Goal: Communication & Community: Answer question/provide support

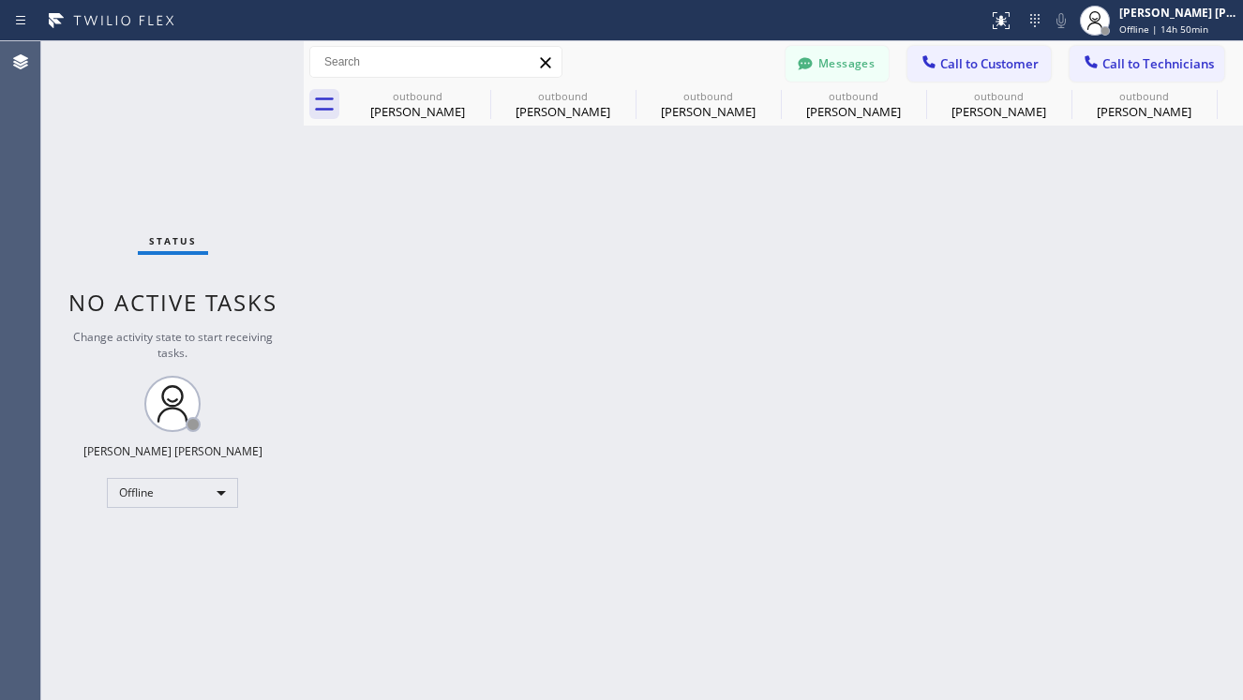
click at [382, 421] on div "Back to Dashboard Change Sender ID Customers Technicians AV [PERSON_NAME] [DATE…" at bounding box center [773, 370] width 939 height 659
click at [210, 495] on div "Offline" at bounding box center [172, 493] width 131 height 30
click at [172, 546] on li "Available" at bounding box center [171, 542] width 127 height 22
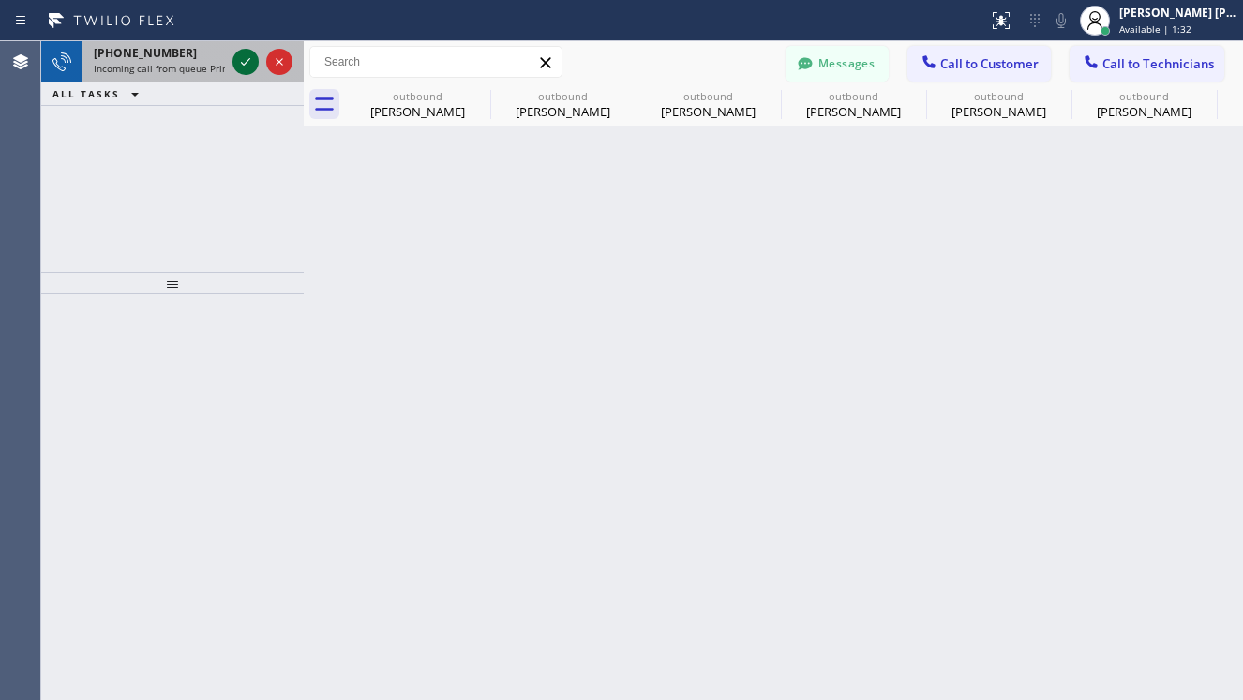
click at [248, 51] on icon at bounding box center [245, 62] width 22 height 22
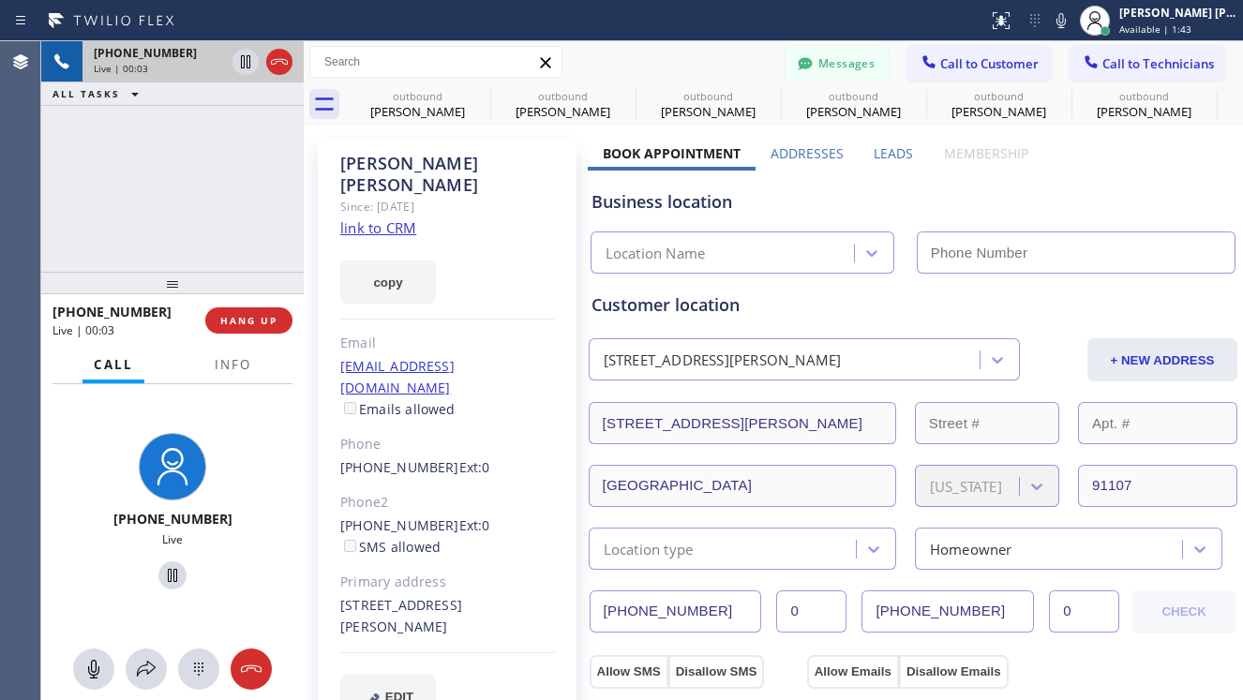
type input "(626) 247-3015"
click at [408, 218] on link "link to CRM" at bounding box center [378, 227] width 76 height 19
click at [178, 221] on div "+18184897527 Live | 00:14 ALL TASKS ALL TASKS ACTIVE TASKS TASKS IN WRAP UP" at bounding box center [172, 156] width 262 height 231
click at [196, 151] on div "+18184897527 Live | 01:26 ALL TASKS ALL TASKS ACTIVE TASKS TASKS IN WRAP UP" at bounding box center [172, 156] width 262 height 231
click at [100, 410] on div "+18184897527 Live" at bounding box center [172, 514] width 262 height 261
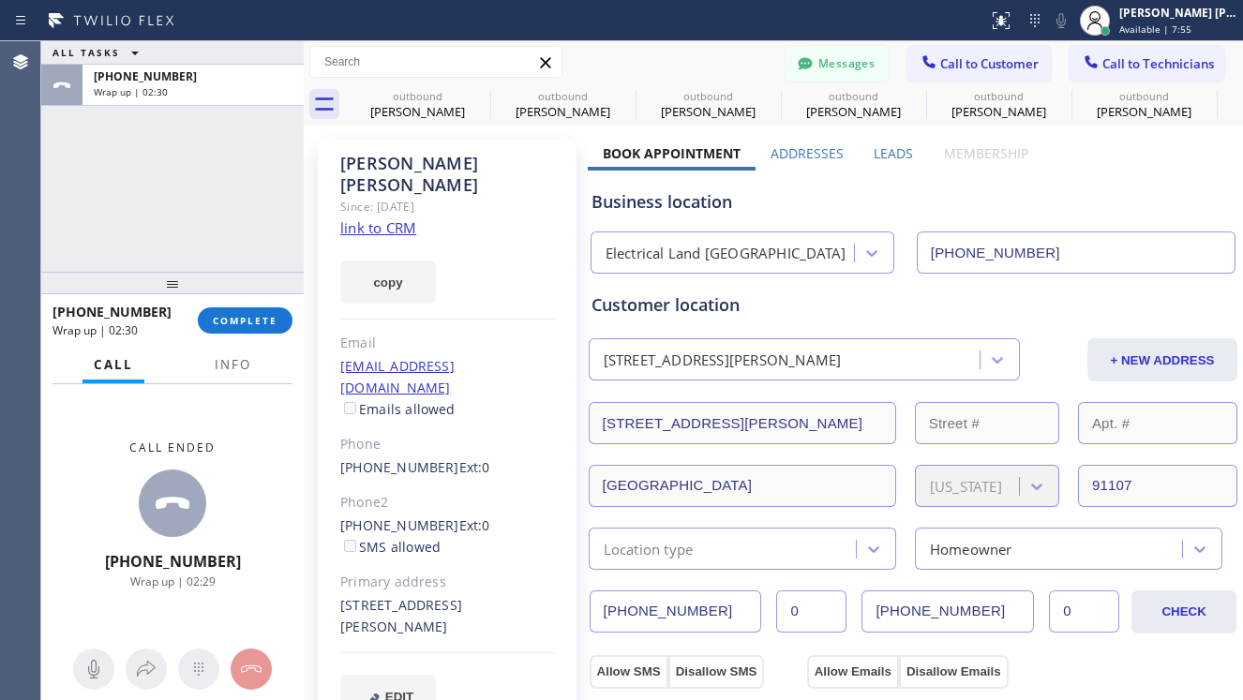
click at [86, 485] on div "Call ended +18184897527 Wrap up | 02:29" at bounding box center [172, 514] width 262 height 261
click at [261, 322] on span "COMPLETE" at bounding box center [245, 320] width 65 height 13
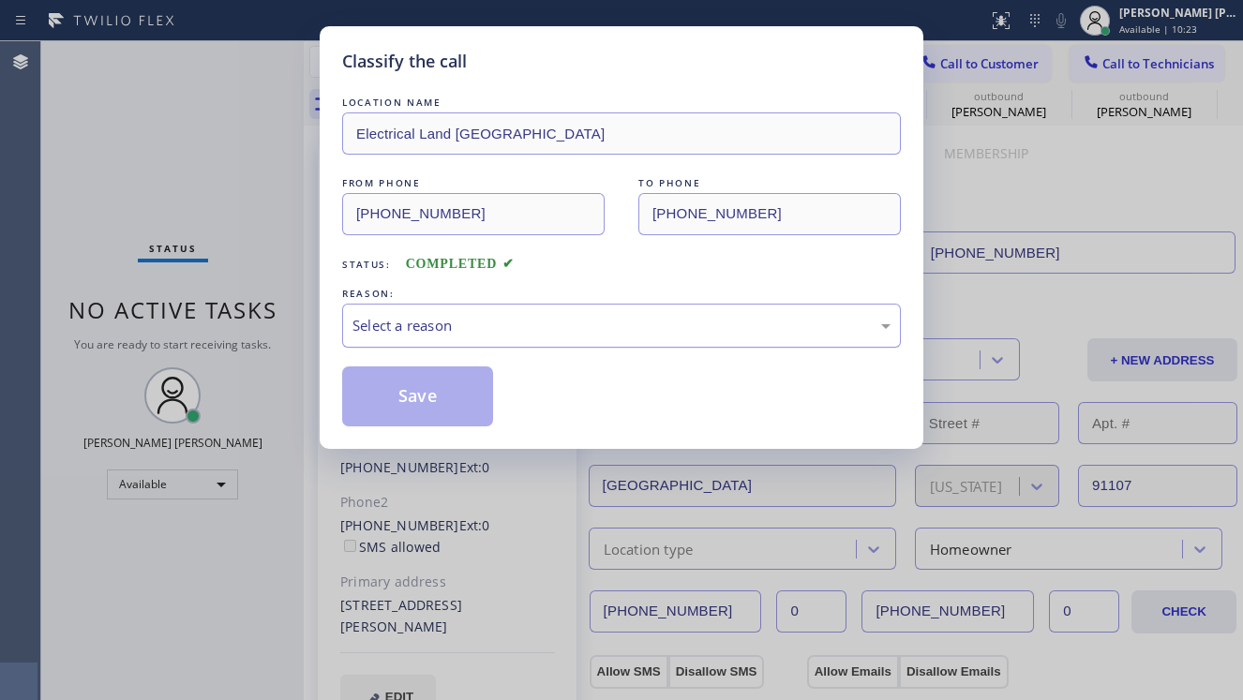
click at [460, 335] on div "Select a reason" at bounding box center [621, 326] width 538 height 22
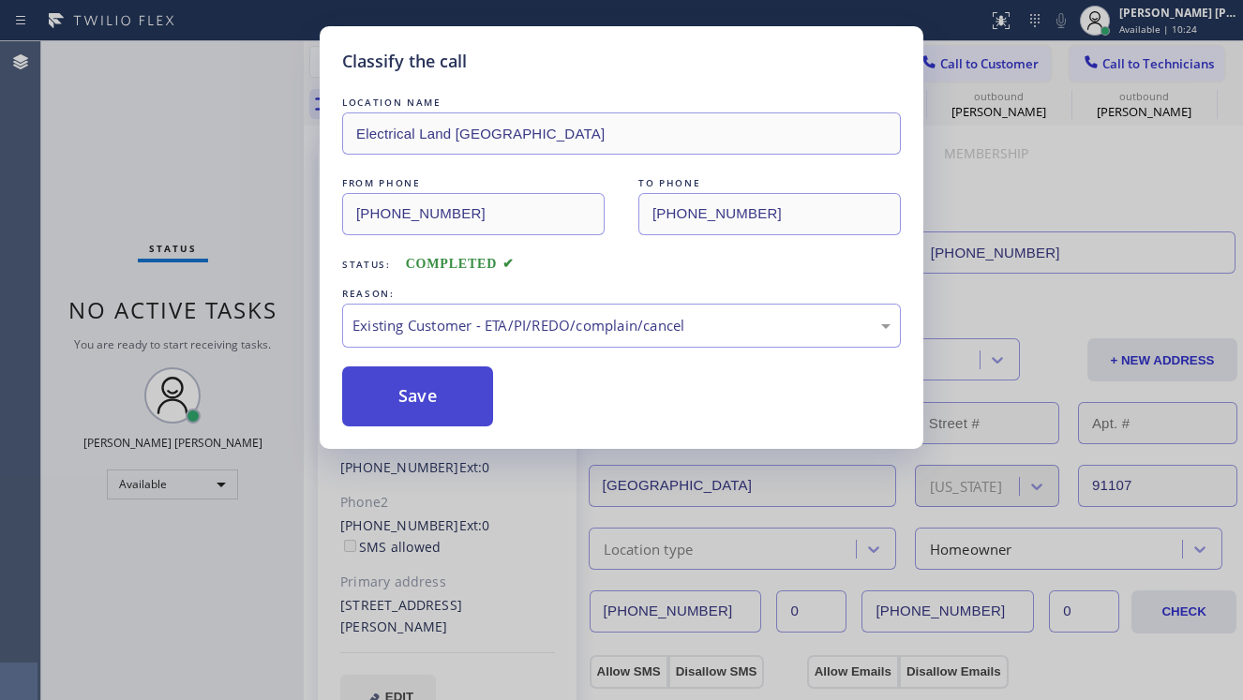
click at [407, 383] on button "Save" at bounding box center [417, 397] width 151 height 60
type input "[PHONE_NUMBER]"
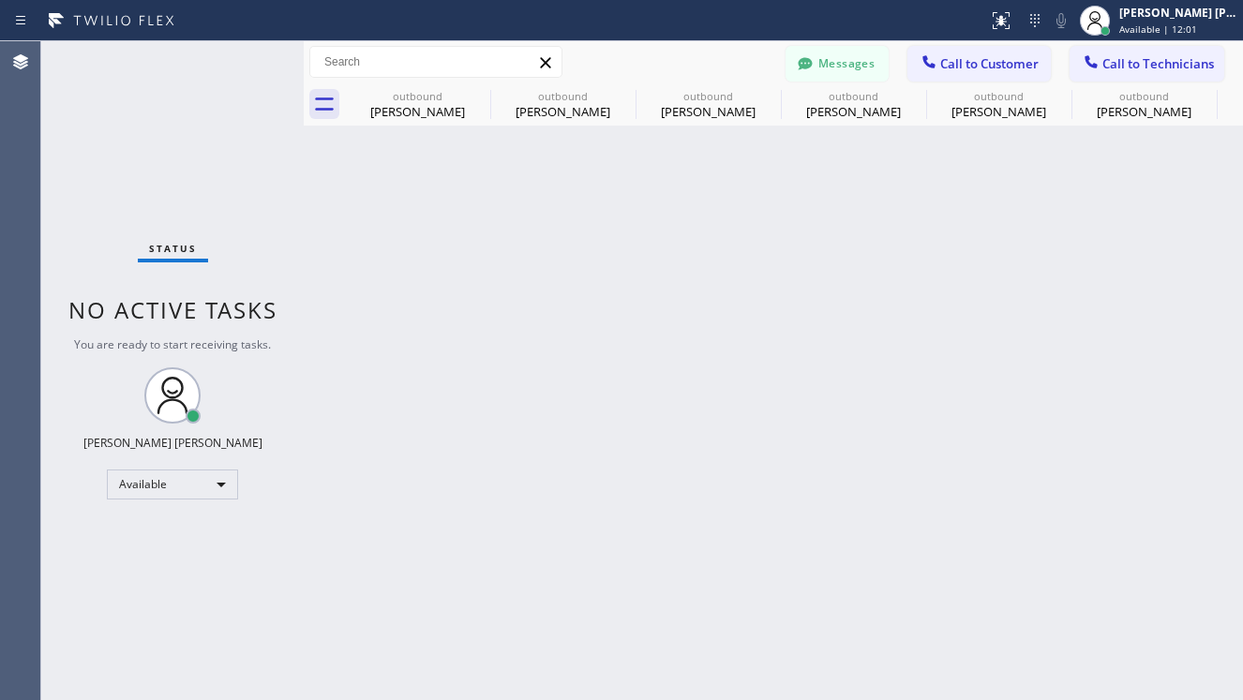
click at [204, 640] on div "Status No active tasks You are ready to start receiving tasks. [PERSON_NAME] [P…" at bounding box center [172, 370] width 262 height 659
click at [217, 488] on div "Available" at bounding box center [172, 485] width 131 height 30
click at [156, 517] on li "Offline" at bounding box center [171, 510] width 127 height 22
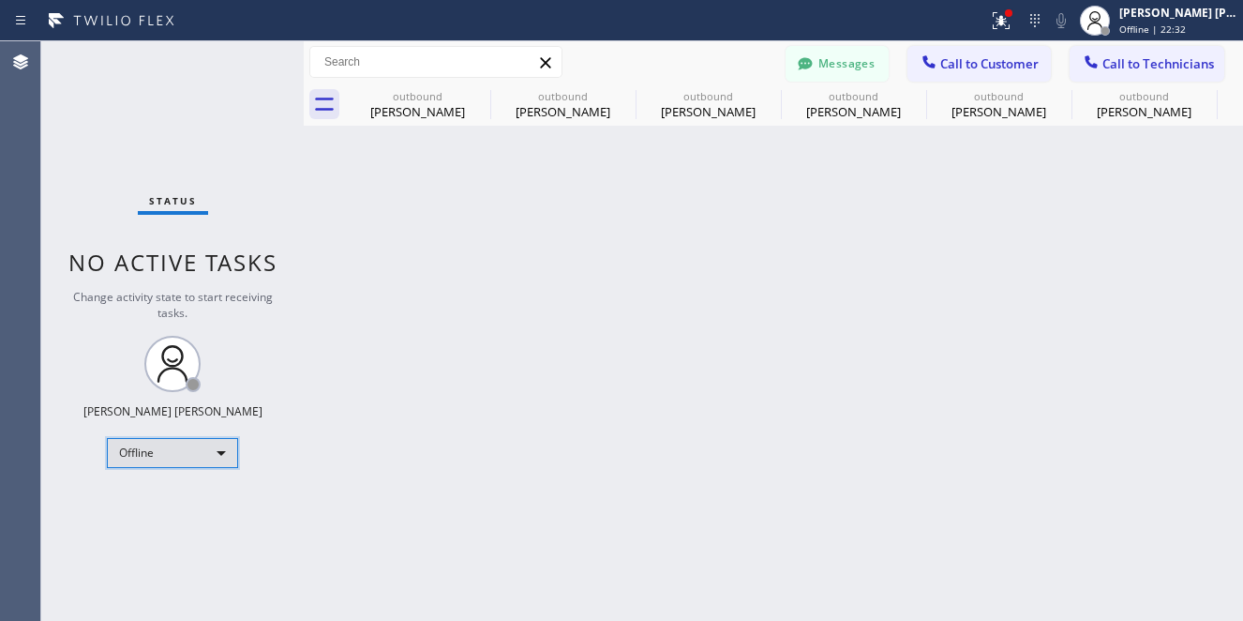
click at [215, 450] on div "Offline" at bounding box center [172, 453] width 131 height 30
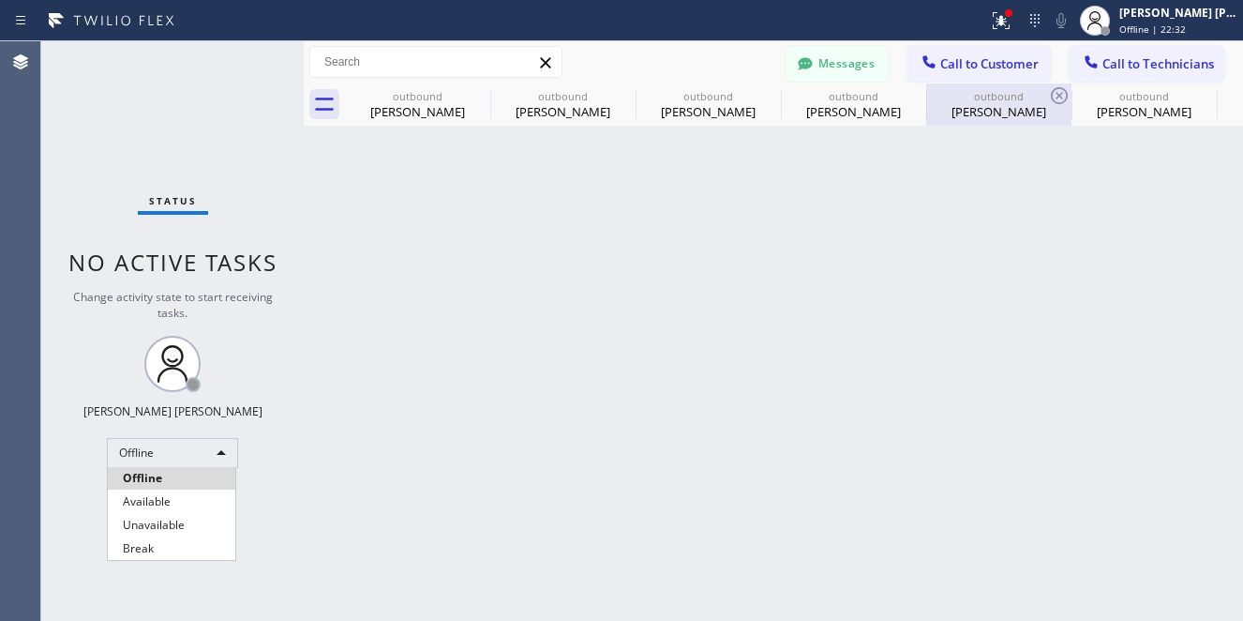
click at [179, 498] on li "Available" at bounding box center [171, 501] width 127 height 22
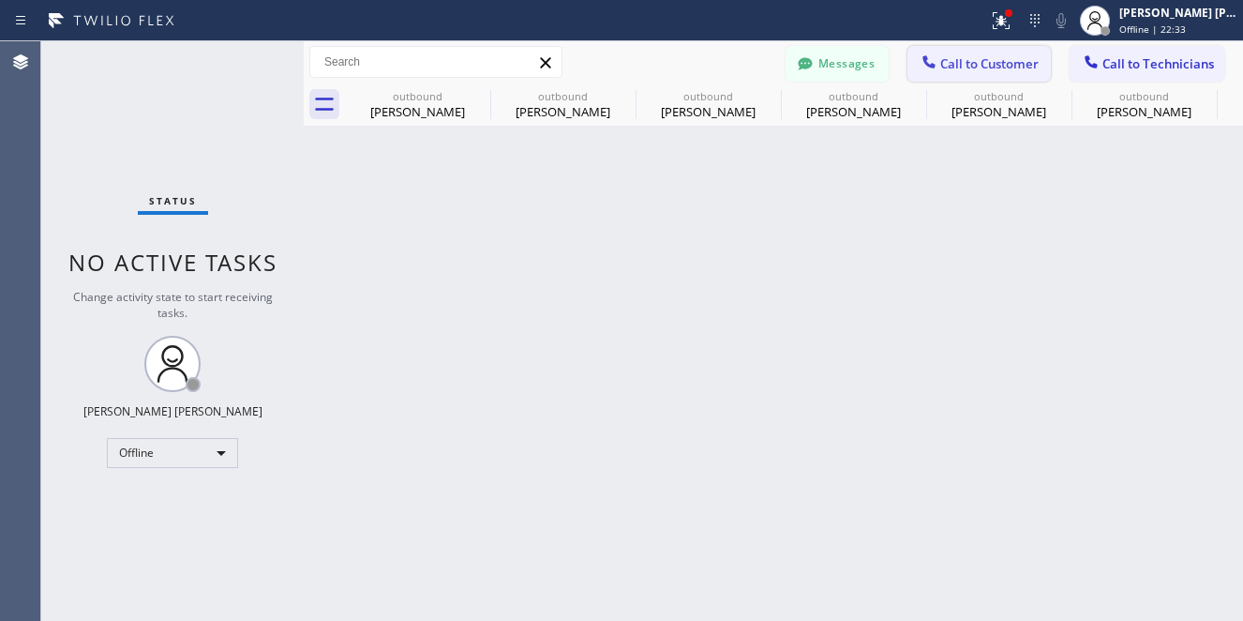
click at [998, 55] on span "Call to Customer" at bounding box center [989, 63] width 98 height 17
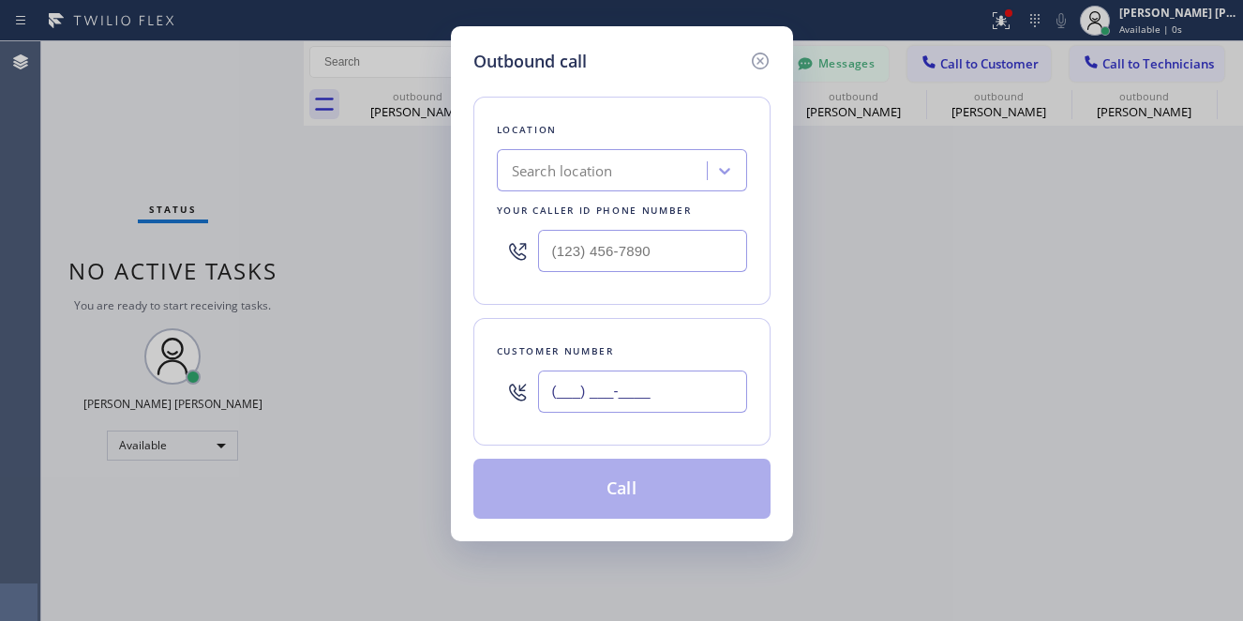
click at [572, 398] on input "(___) ___-____" at bounding box center [642, 391] width 209 height 42
paste input "607) 793-6680"
type input "[PHONE_NUMBER]"
click at [86, 152] on div "Outbound call Location Search location Your caller id phone number Customer num…" at bounding box center [621, 310] width 1243 height 621
click at [537, 163] on div "Search location" at bounding box center [562, 171] width 101 height 22
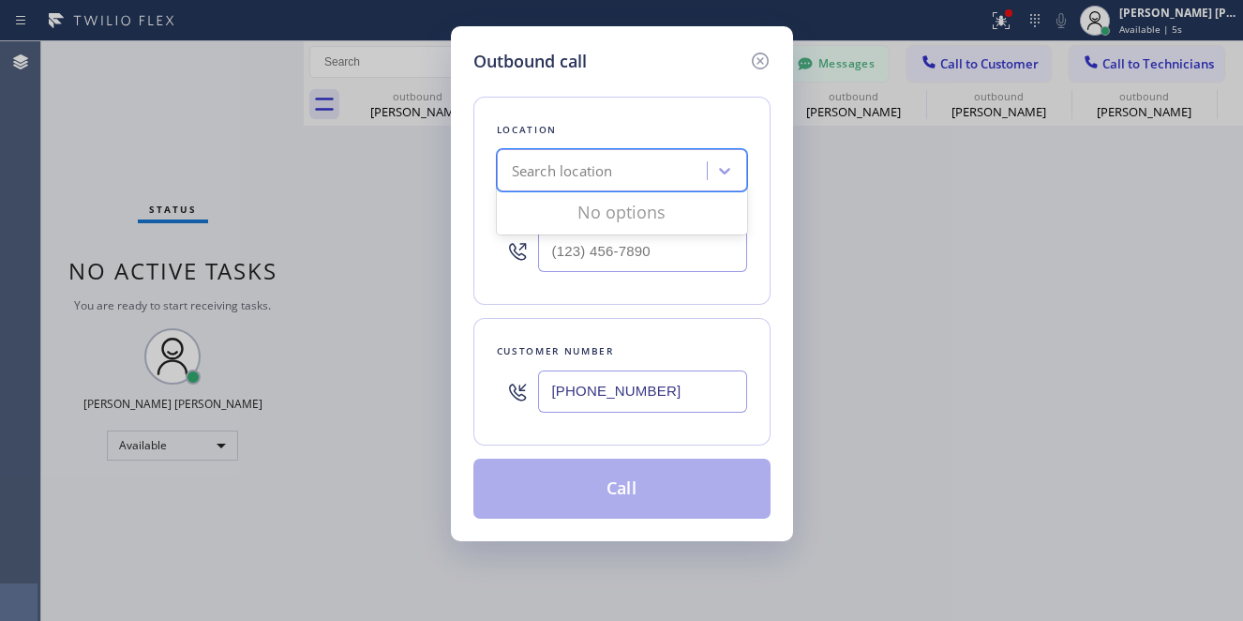
paste input "Zoom Electricians [GEOGRAPHIC_DATA]"
type input "Zoom Electricians [GEOGRAPHIC_DATA]"
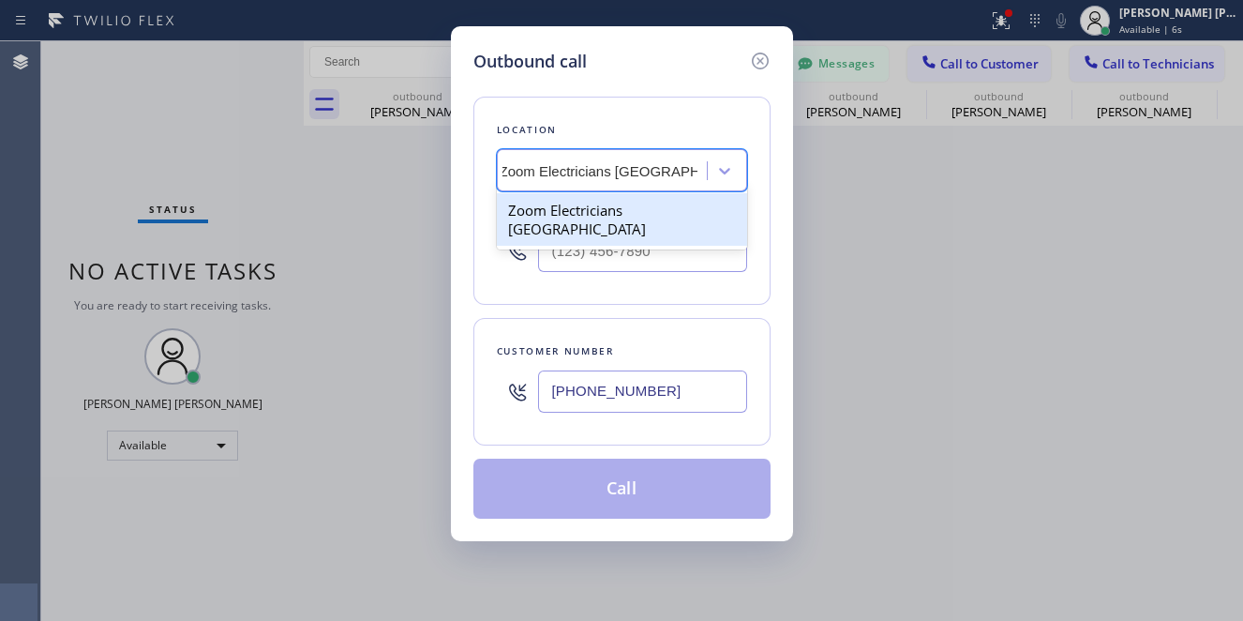
click at [555, 211] on div "Zoom Electricians [GEOGRAPHIC_DATA]" at bounding box center [622, 219] width 250 height 52
type input "[PHONE_NUMBER]"
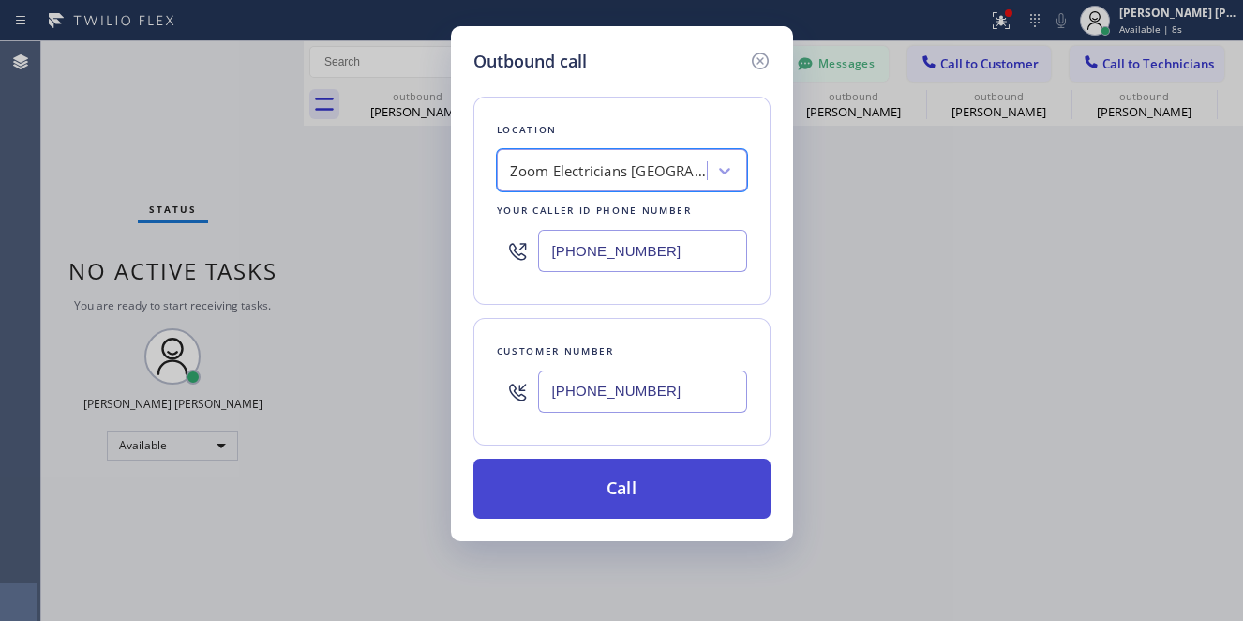
click at [545, 515] on button "Call" at bounding box center [621, 488] width 297 height 60
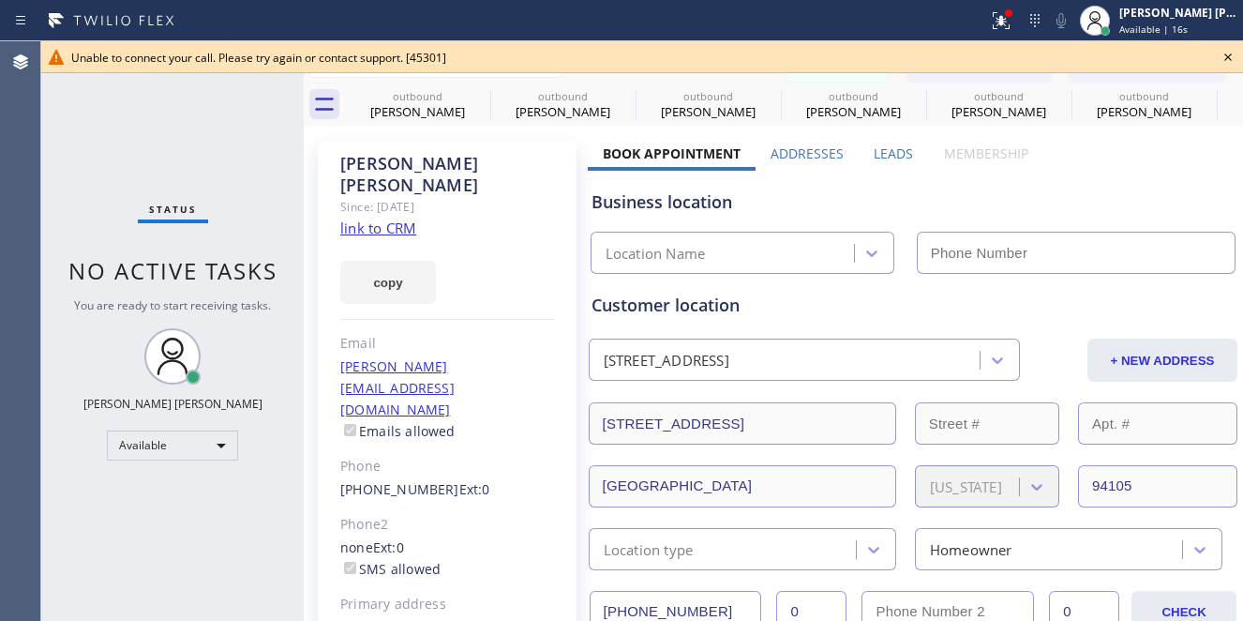
type input "[PHONE_NUMBER]"
click at [1224, 57] on icon at bounding box center [1228, 57] width 22 height 22
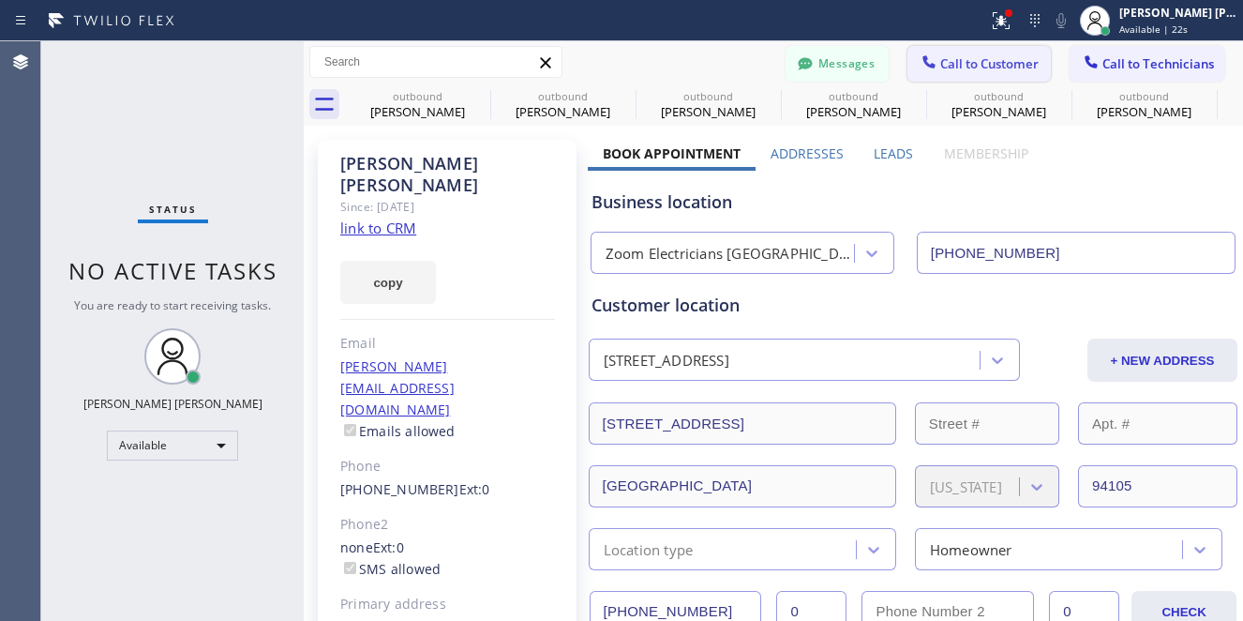
click at [1025, 58] on button "Call to Customer" at bounding box center [978, 64] width 143 height 36
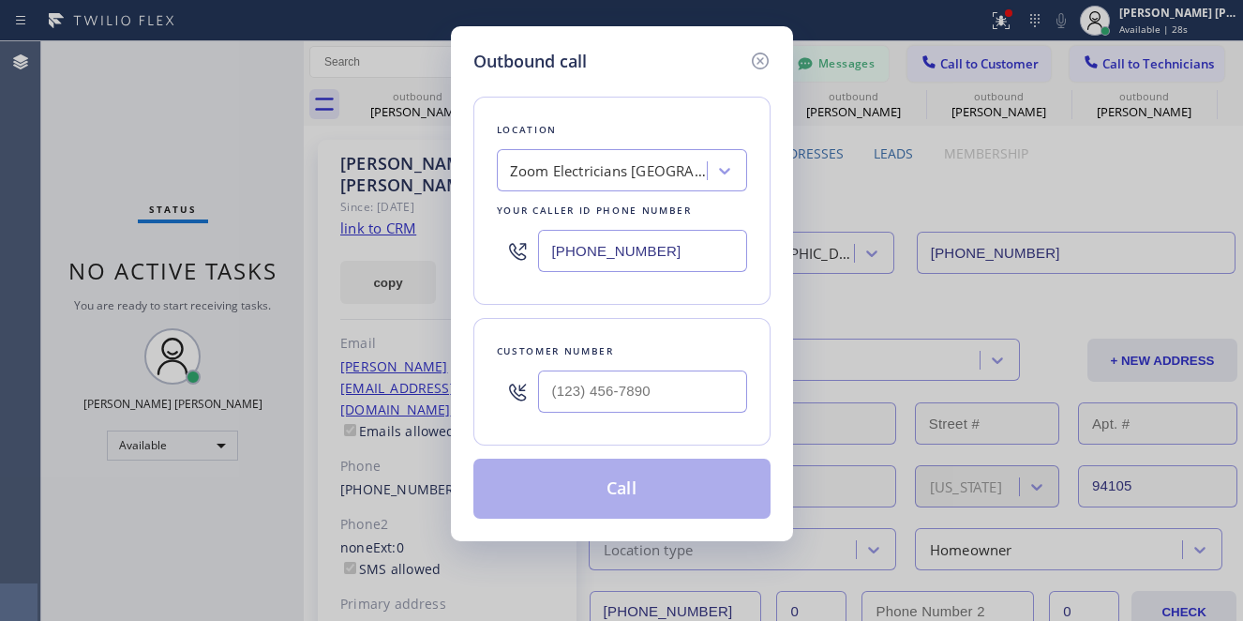
click at [74, 117] on div "Outbound call Location Zoom Electricians South Beach Your caller id phone numbe…" at bounding box center [621, 310] width 1243 height 621
click at [615, 402] on input "(___) ___-____" at bounding box center [642, 391] width 209 height 42
paste input "607) 793-6680"
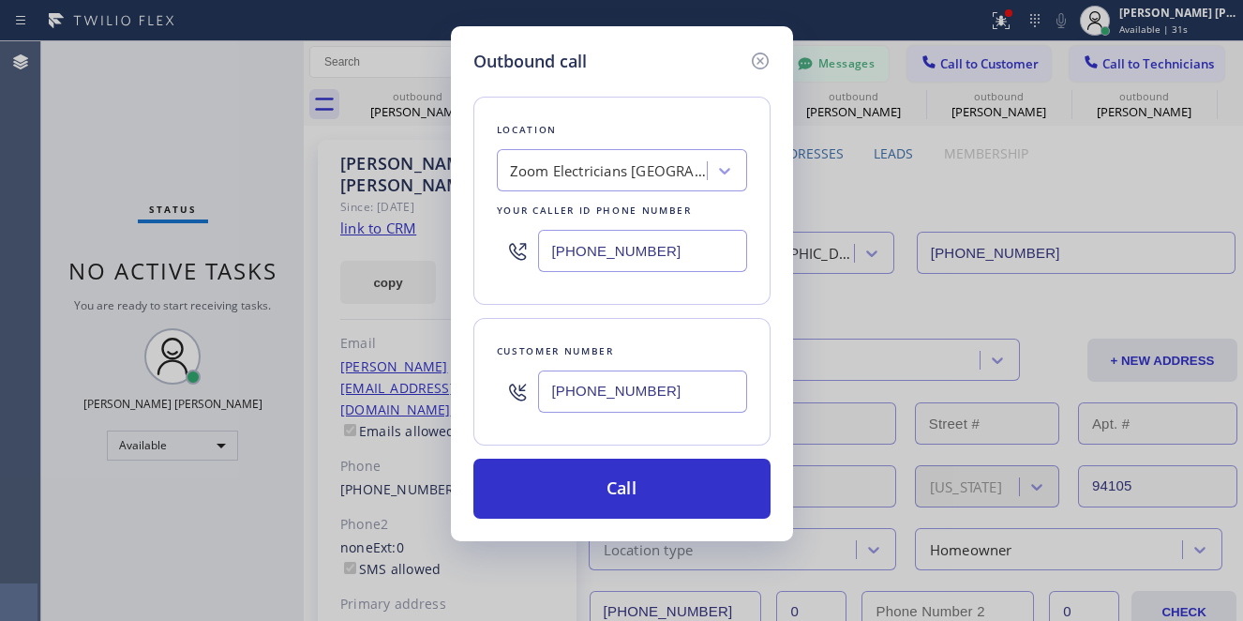
type input "[PHONE_NUMBER]"
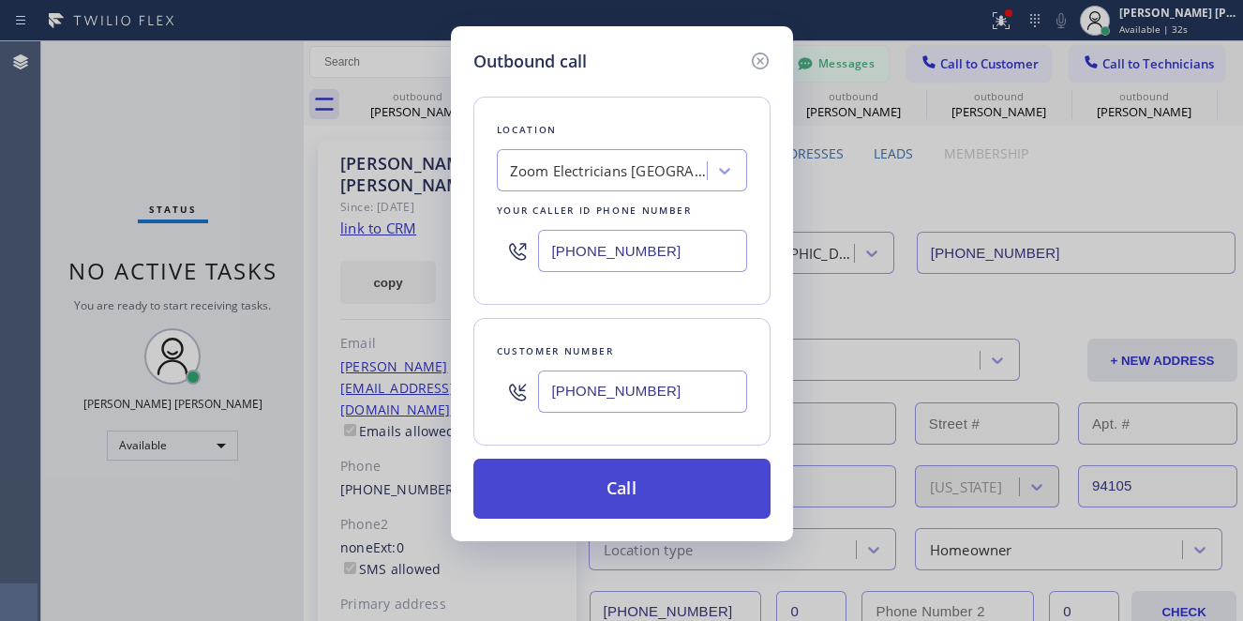
click at [621, 491] on button "Call" at bounding box center [621, 488] width 297 height 60
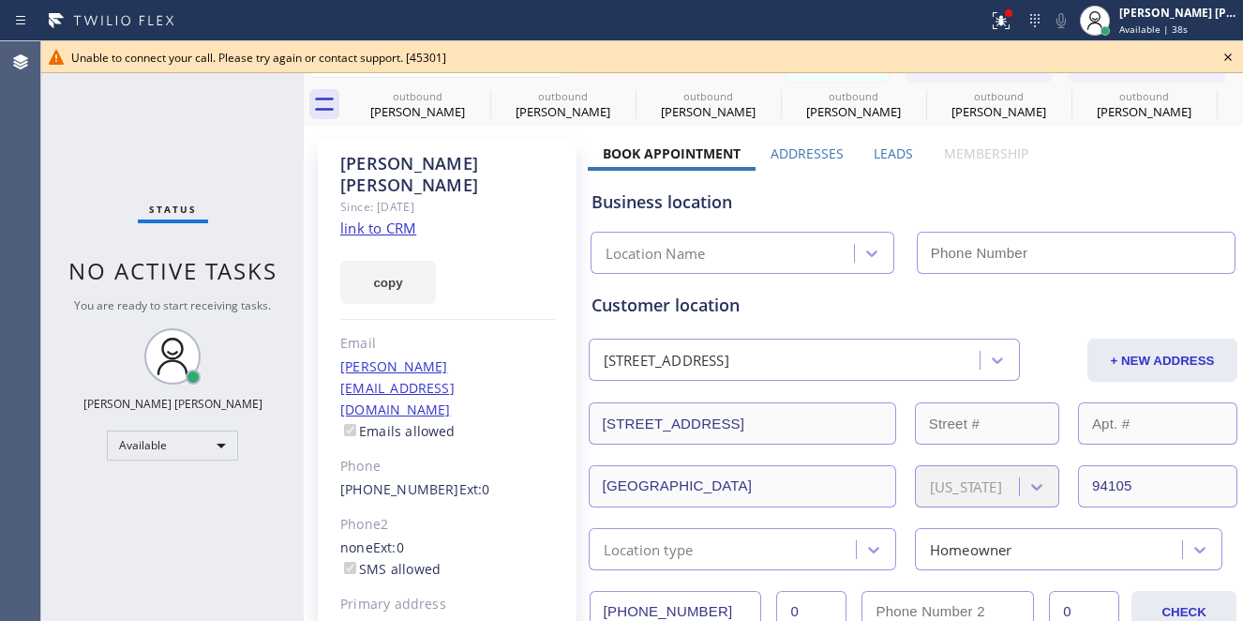
type input "[PHONE_NUMBER]"
drag, startPoint x: 125, startPoint y: 182, endPoint x: 111, endPoint y: 80, distance: 103.1
click at [126, 181] on div "Status No active tasks You are ready to start receiving tasks. [PERSON_NAME] [P…" at bounding box center [172, 330] width 262 height 579
click at [237, 432] on div "Available" at bounding box center [172, 445] width 131 height 30
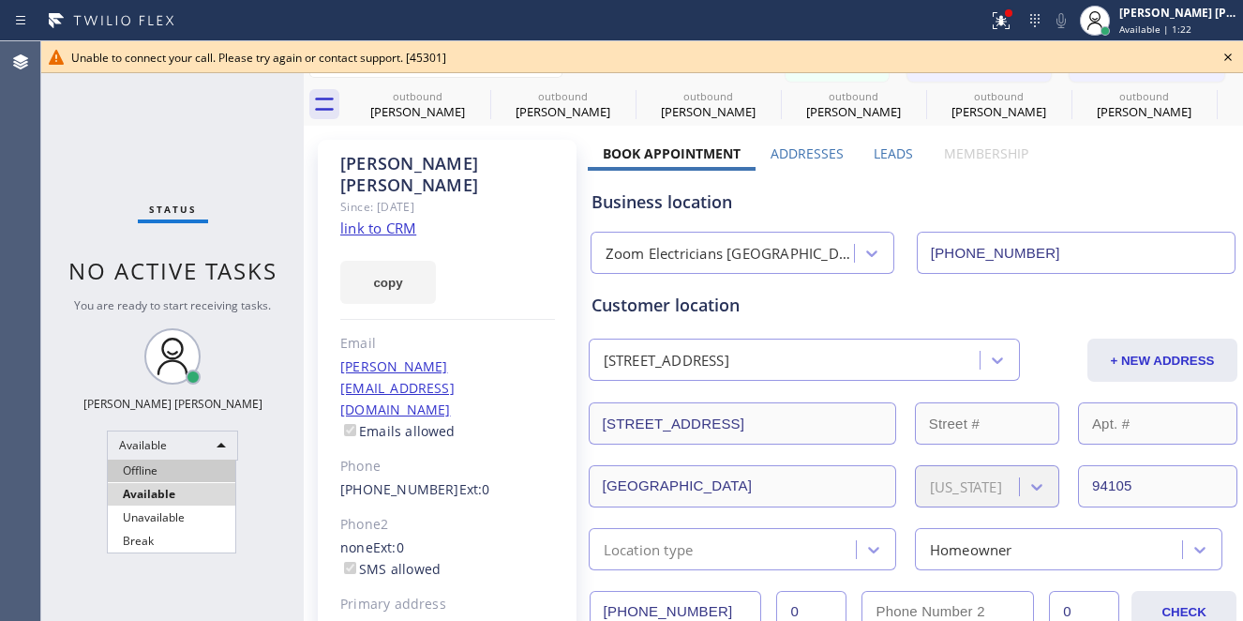
click at [173, 474] on li "Offline" at bounding box center [171, 470] width 127 height 22
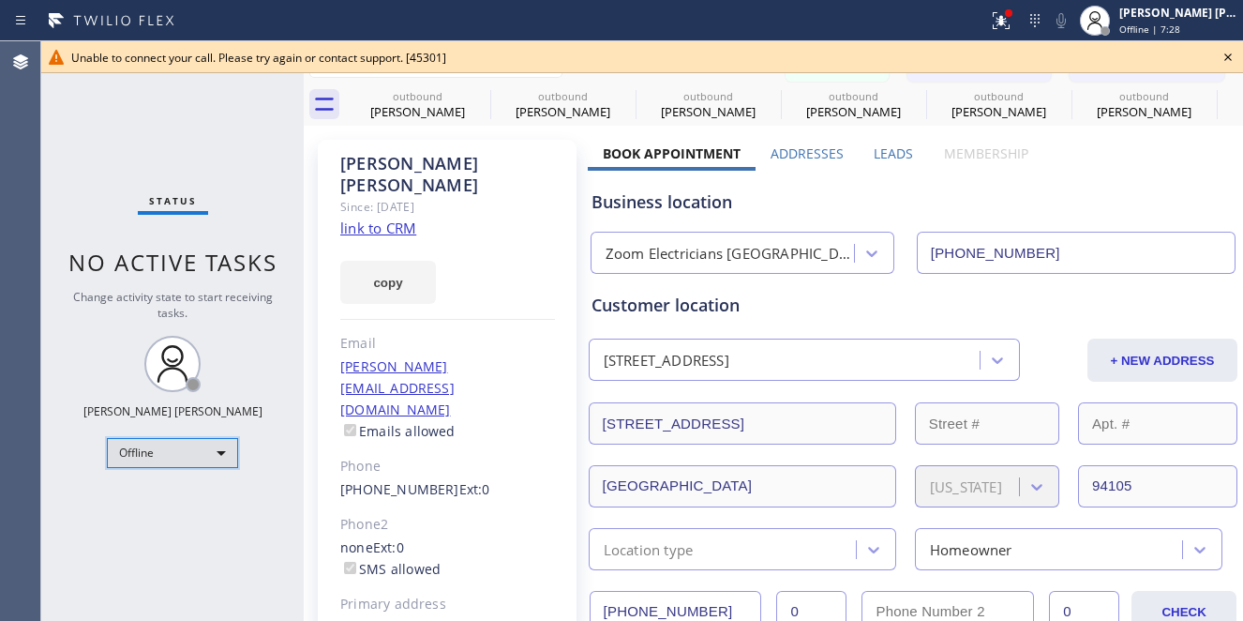
click at [215, 449] on div "Offline" at bounding box center [172, 453] width 131 height 30
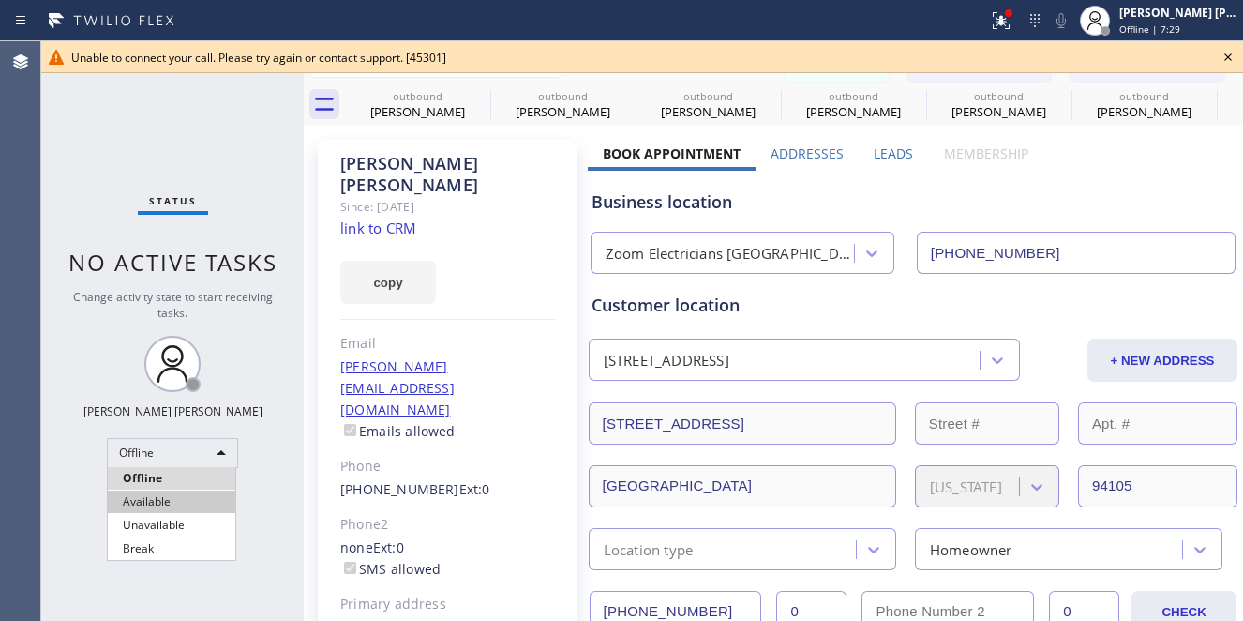
click at [175, 505] on li "Available" at bounding box center [171, 501] width 127 height 22
drag, startPoint x: 1233, startPoint y: 58, endPoint x: 1235, endPoint y: 68, distance: 10.5
click at [1230, 61] on icon at bounding box center [1228, 57] width 22 height 22
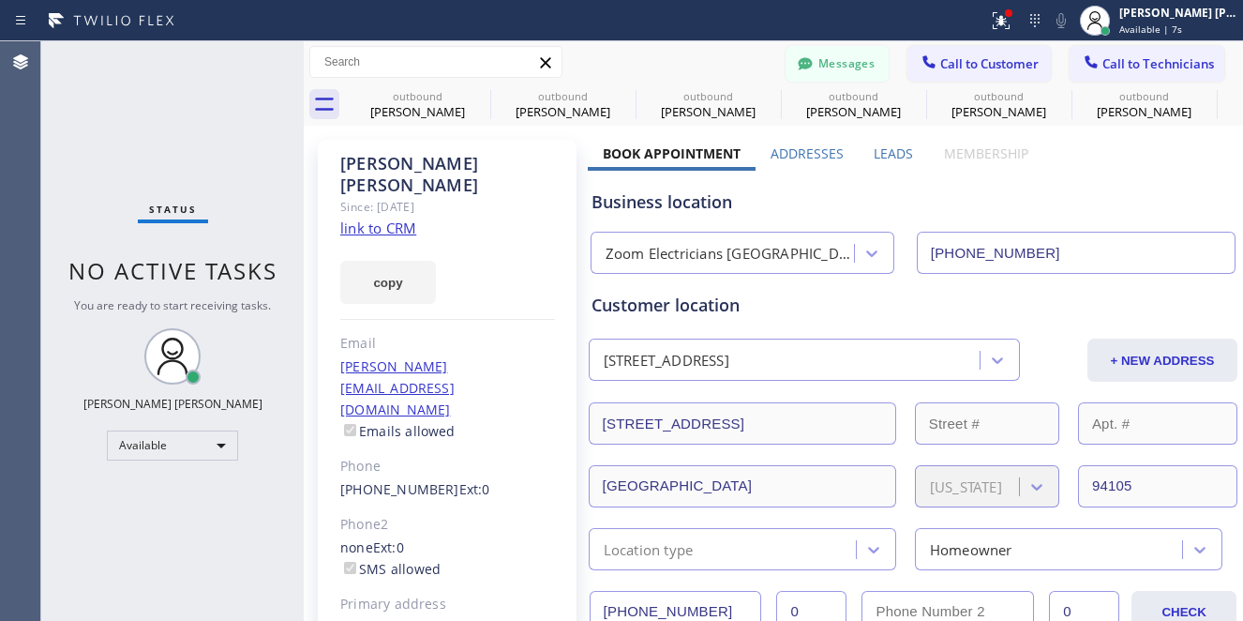
drag, startPoint x: 92, startPoint y: 175, endPoint x: 127, endPoint y: 176, distance: 34.7
click at [94, 176] on div "Status No active tasks You are ready to start receiving tasks. [PERSON_NAME] [P…" at bounding box center [172, 330] width 262 height 579
drag, startPoint x: 974, startPoint y: 64, endPoint x: 755, endPoint y: 196, distance: 256.1
click at [974, 67] on span "Call to Customer" at bounding box center [989, 63] width 98 height 17
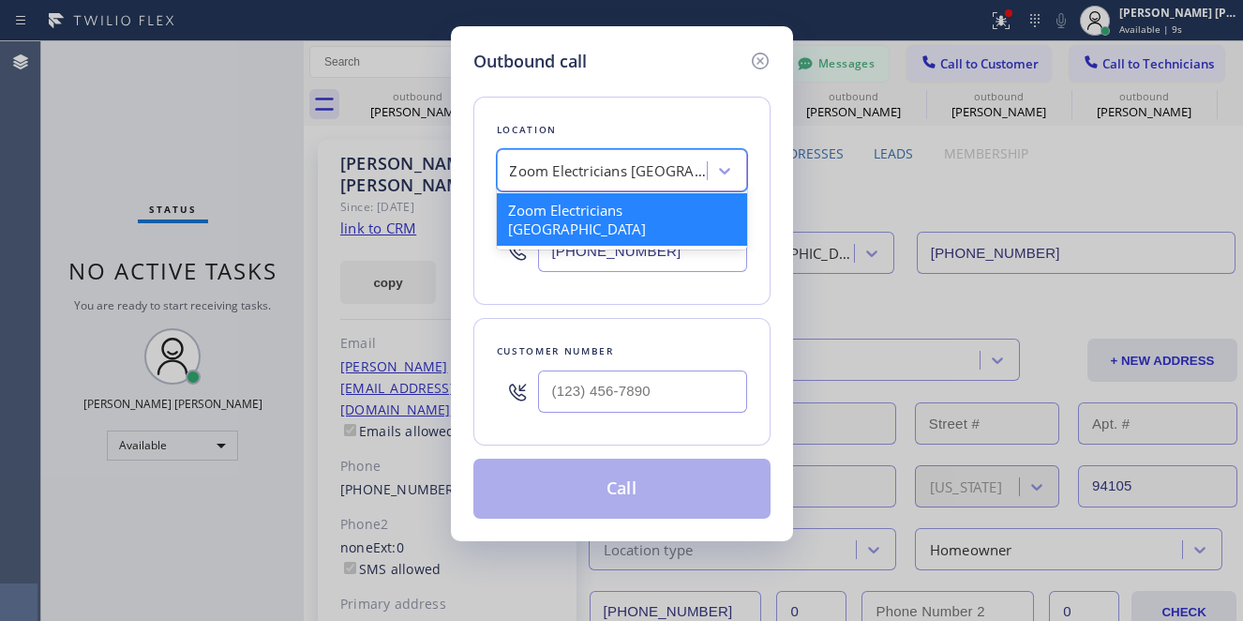
click at [645, 173] on div "Zoom Electricians [GEOGRAPHIC_DATA]" at bounding box center [608, 171] width 197 height 22
paste input "Zoom [GEOGRAPHIC_DATA]"
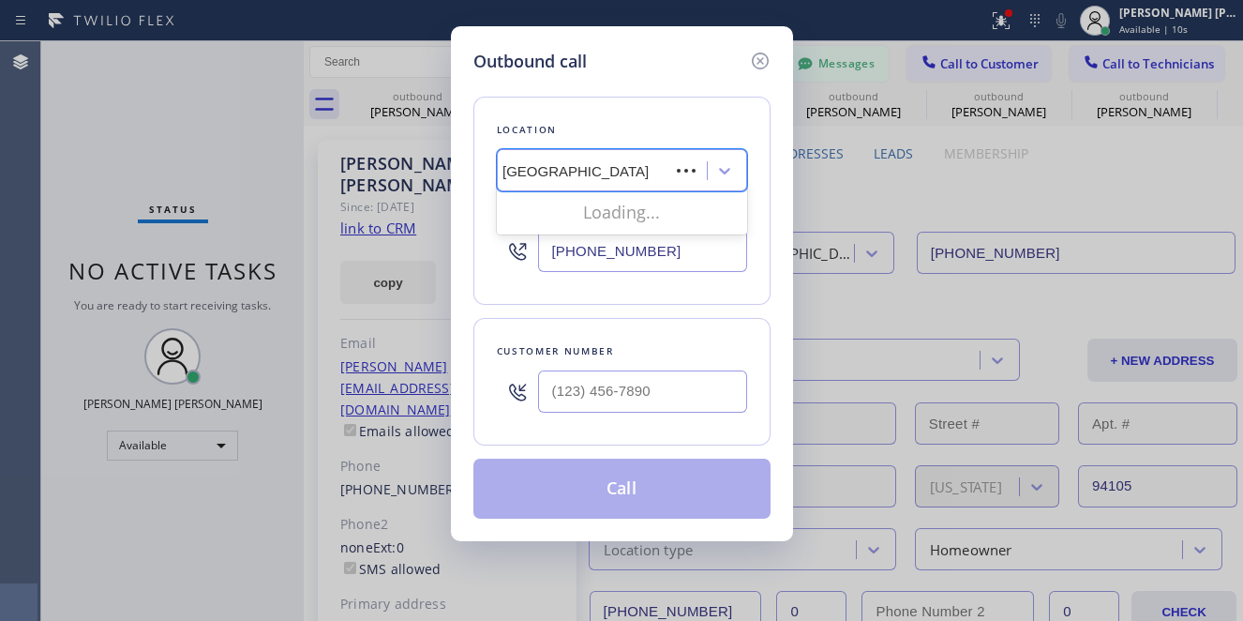
scroll to position [0, 21]
type input "Zoom [GEOGRAPHIC_DATA]"
drag, startPoint x: 59, startPoint y: 188, endPoint x: 122, endPoint y: 193, distance: 63.0
click at [63, 188] on div "Outbound call Location Search location Your caller id phone number (510) 390-75…" at bounding box center [621, 310] width 1243 height 621
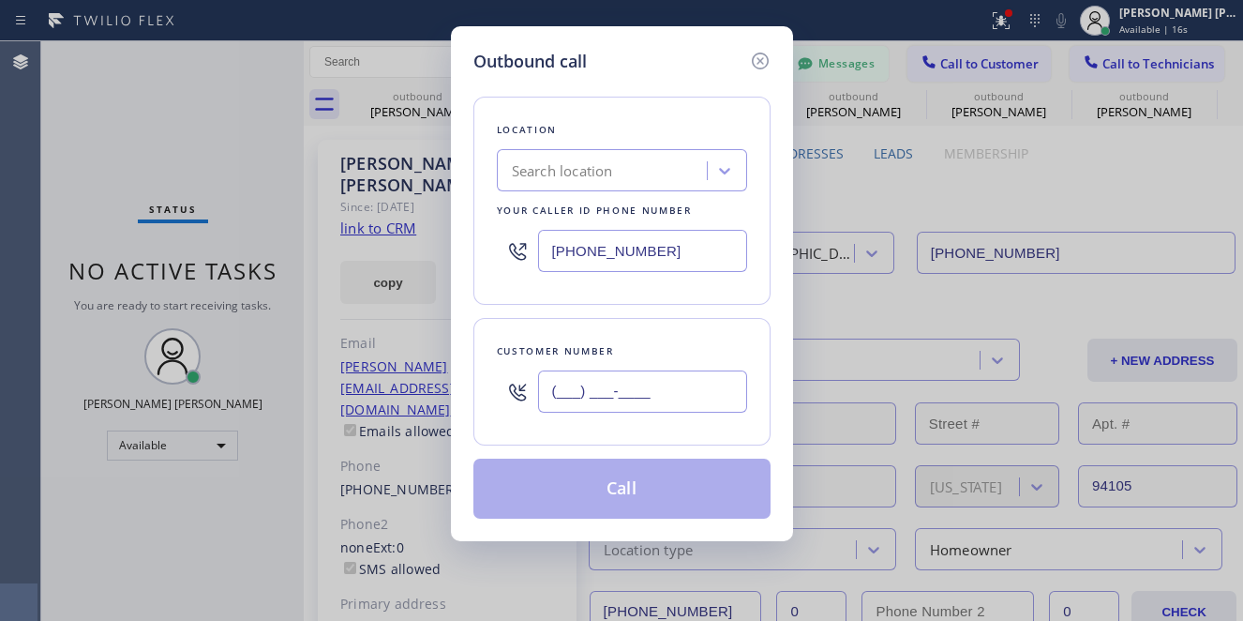
click at [593, 402] on input "(___) ___-____" at bounding box center [642, 391] width 209 height 42
paste input "442) 360-5500"
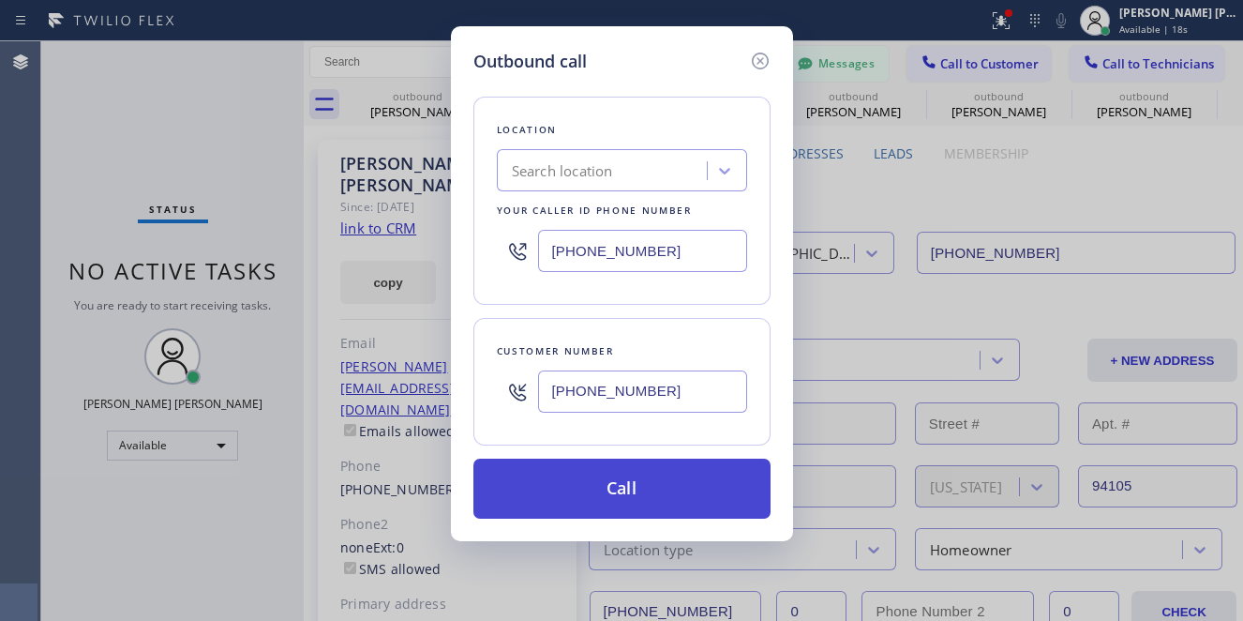
type input "[PHONE_NUMBER]"
click at [561, 489] on button "Call" at bounding box center [621, 488] width 297 height 60
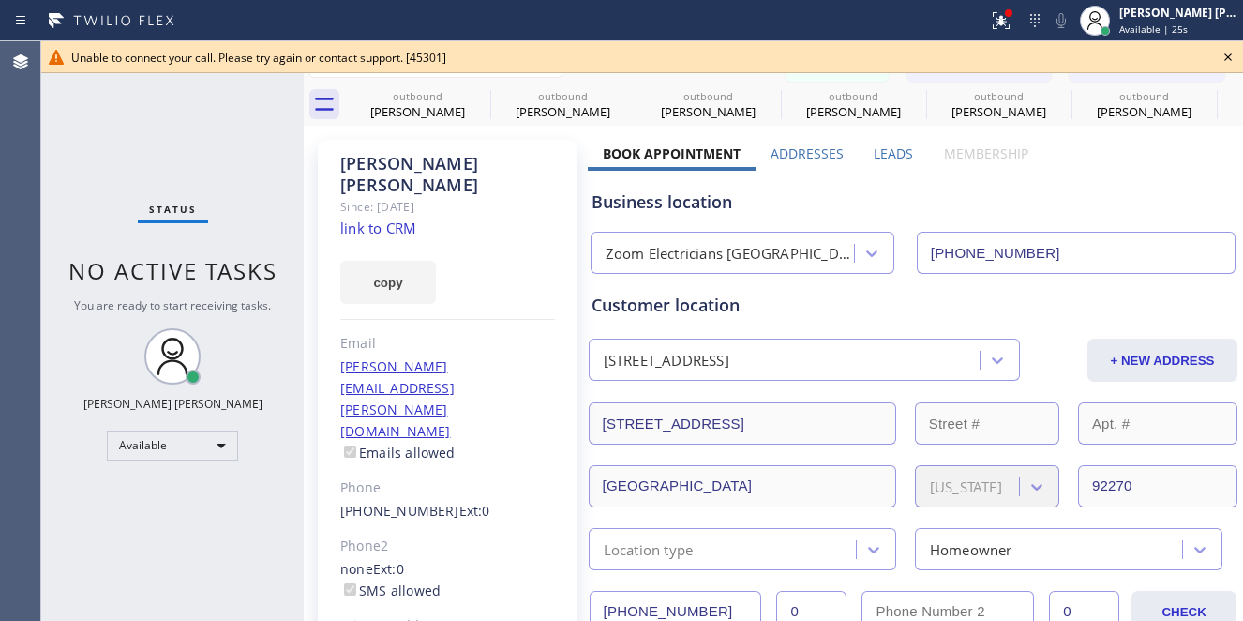
type input "[PHONE_NUMBER]"
click at [1229, 50] on icon at bounding box center [1228, 57] width 22 height 22
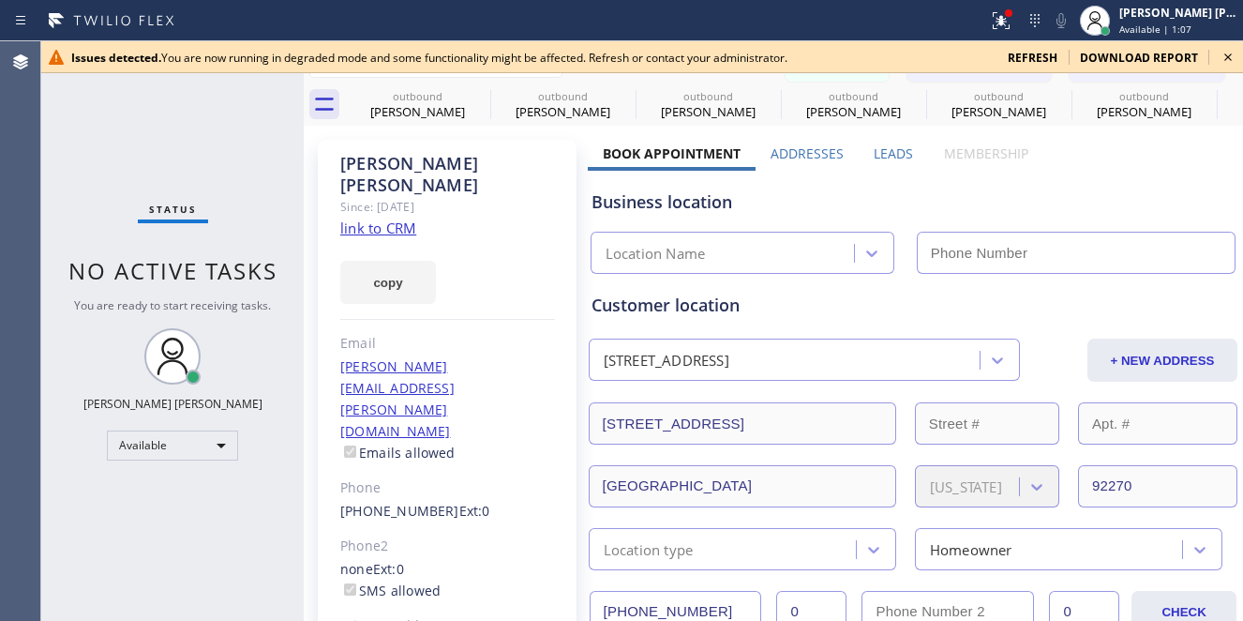
type input "[PHONE_NUMBER]"
click at [1032, 63] on span "refresh" at bounding box center [1033, 58] width 50 height 16
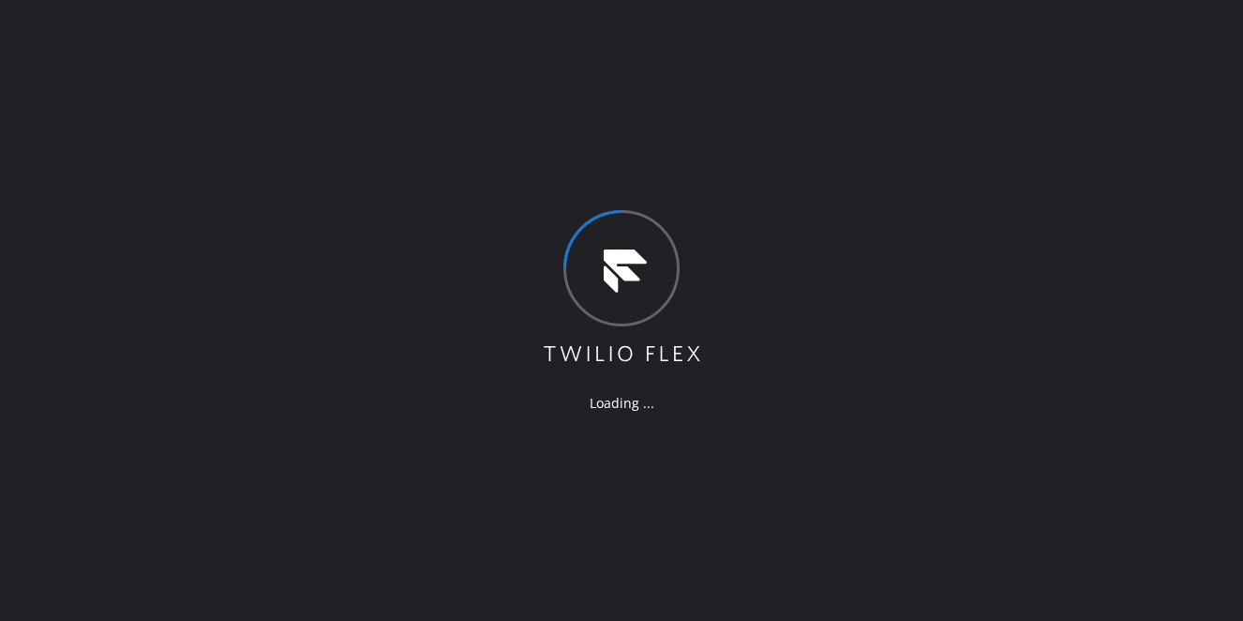
click at [102, 35] on div "Loading ..." at bounding box center [621, 310] width 1243 height 621
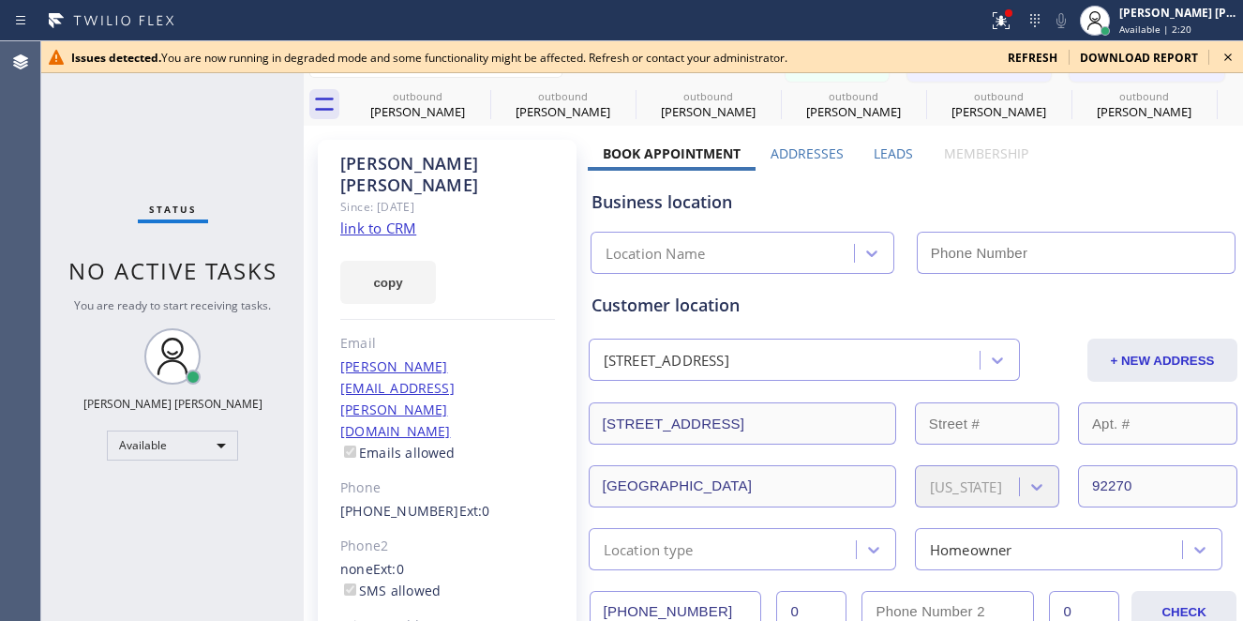
click at [1234, 57] on icon at bounding box center [1228, 57] width 22 height 22
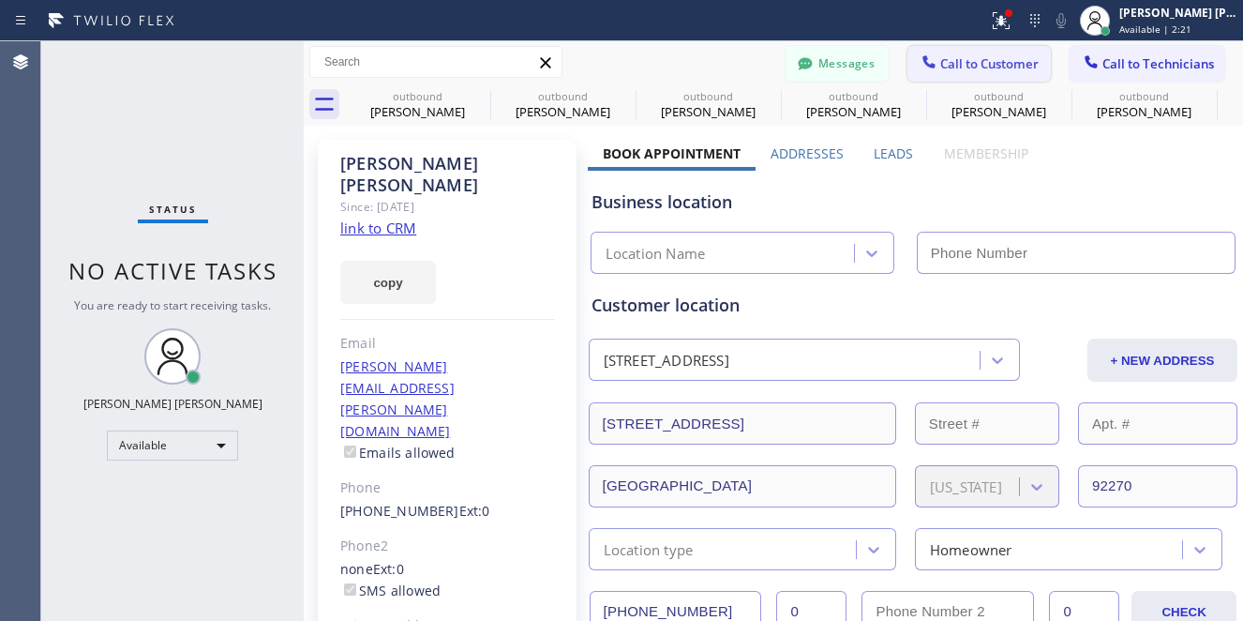
click at [976, 63] on span "Call to Customer" at bounding box center [989, 63] width 98 height 17
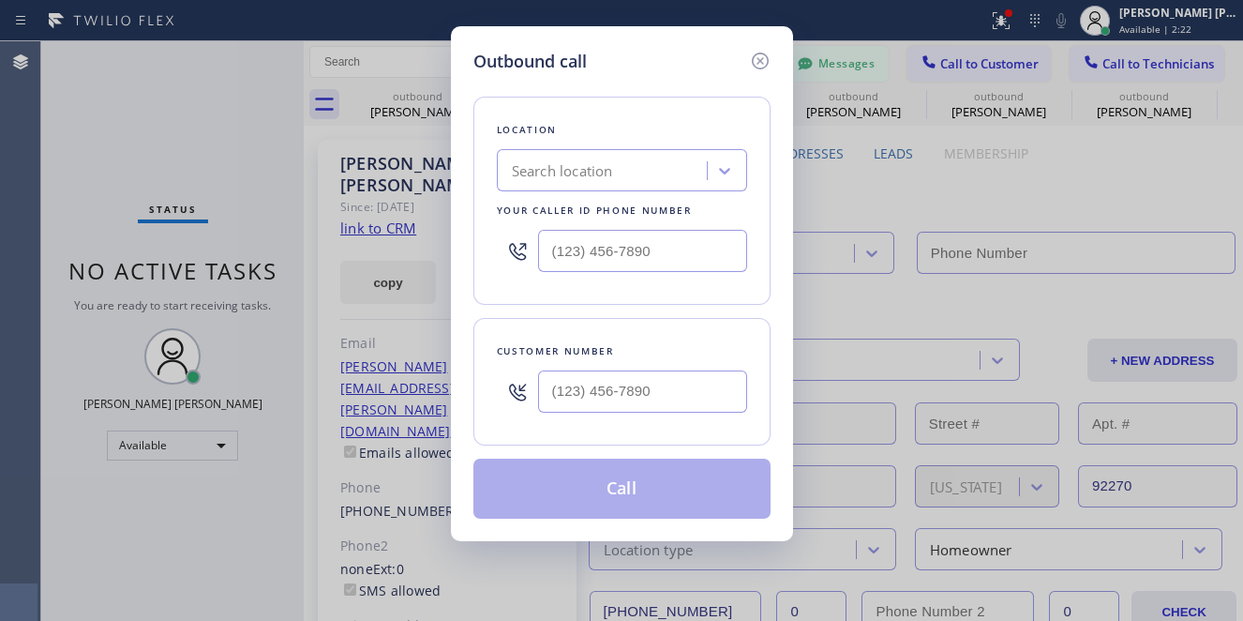
type input "[PHONE_NUMBER]"
click at [643, 394] on input "(___) ___-____" at bounding box center [642, 391] width 209 height 42
paste input "442) 360-5500"
type input "[PHONE_NUMBER]"
click at [80, 215] on div "Outbound call Location Search location Your caller id phone number Customer num…" at bounding box center [621, 310] width 1243 height 621
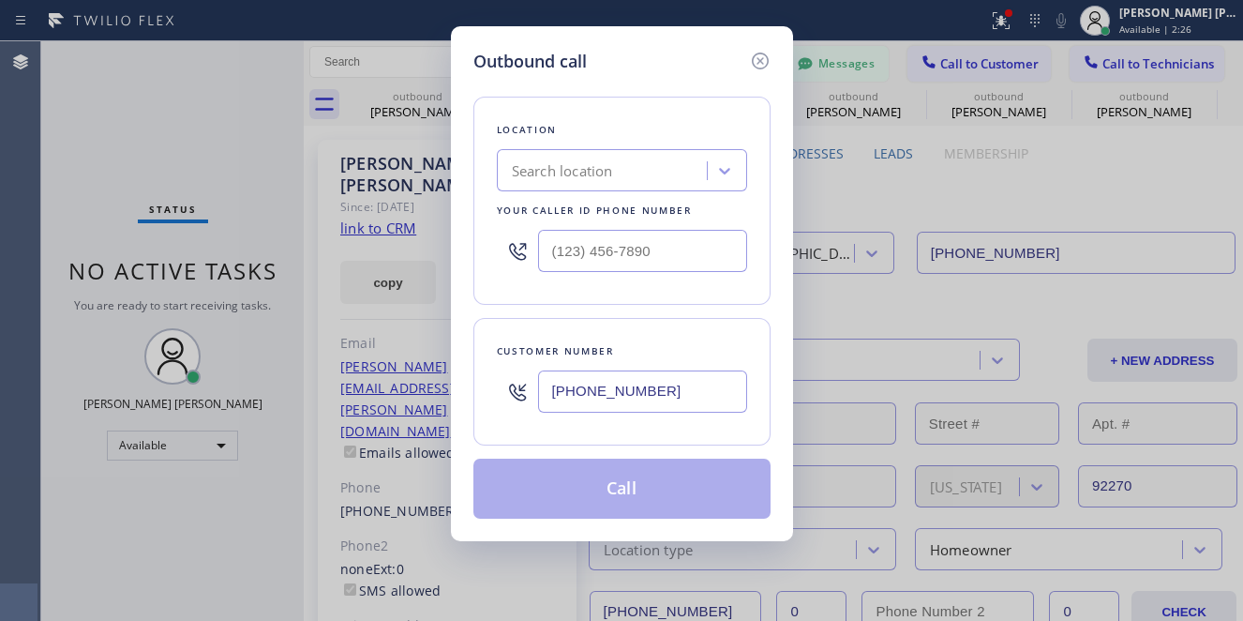
click at [605, 186] on div "Search location" at bounding box center [604, 171] width 204 height 33
paste input "Zoom [GEOGRAPHIC_DATA]"
type input "Zoom [GEOGRAPHIC_DATA]"
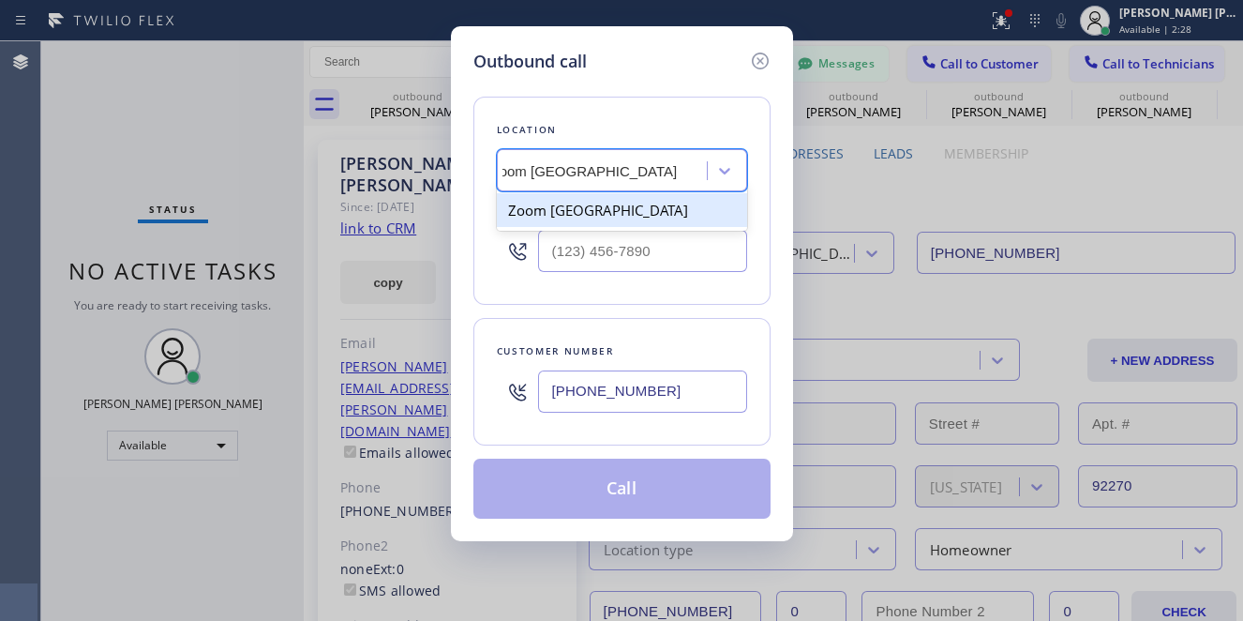
click at [611, 213] on div "Zoom [GEOGRAPHIC_DATA]" at bounding box center [622, 210] width 250 height 34
type input "[PHONE_NUMBER]"
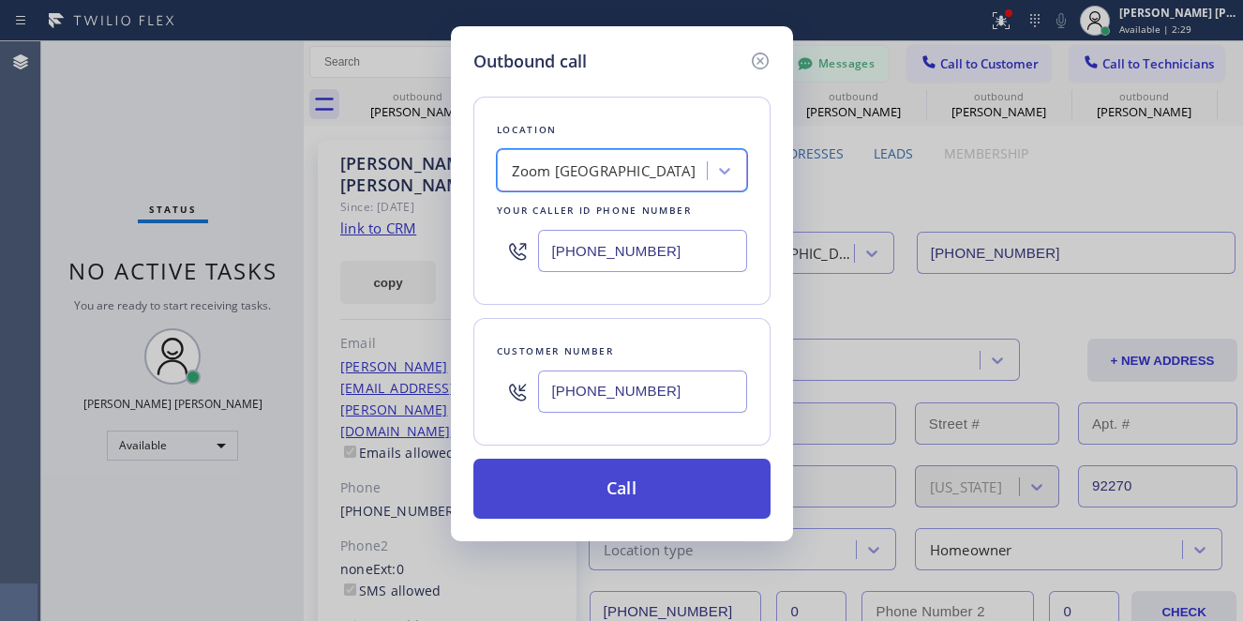
click at [623, 475] on button "Call" at bounding box center [621, 488] width 297 height 60
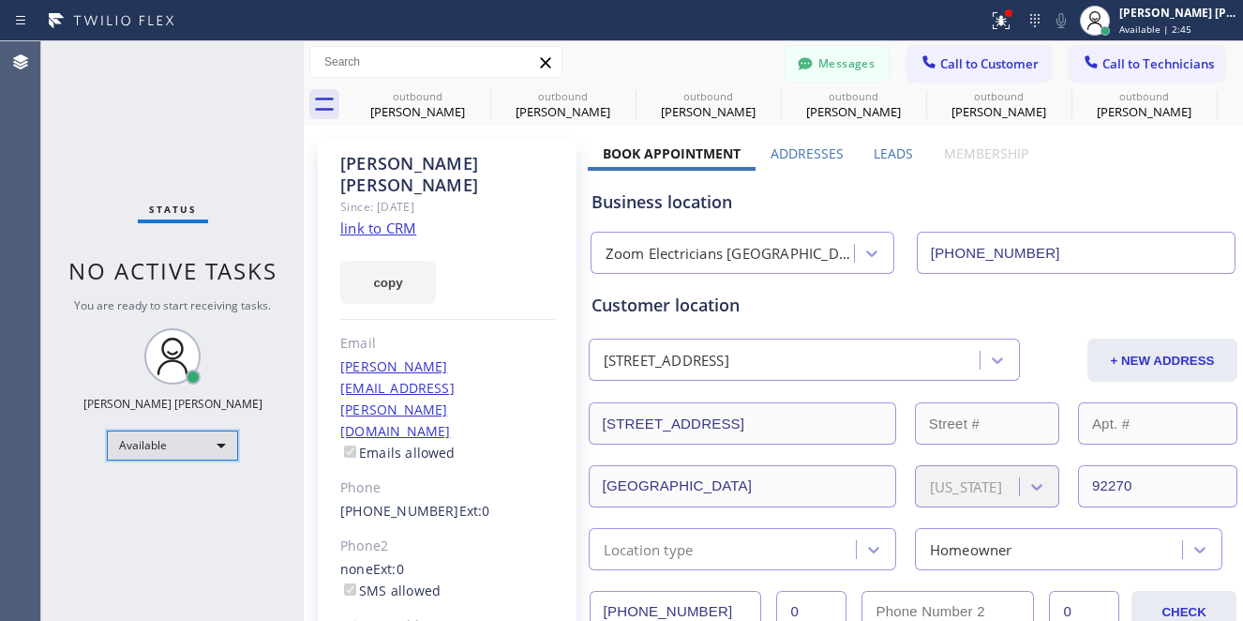
click at [209, 451] on div "Available" at bounding box center [172, 445] width 131 height 30
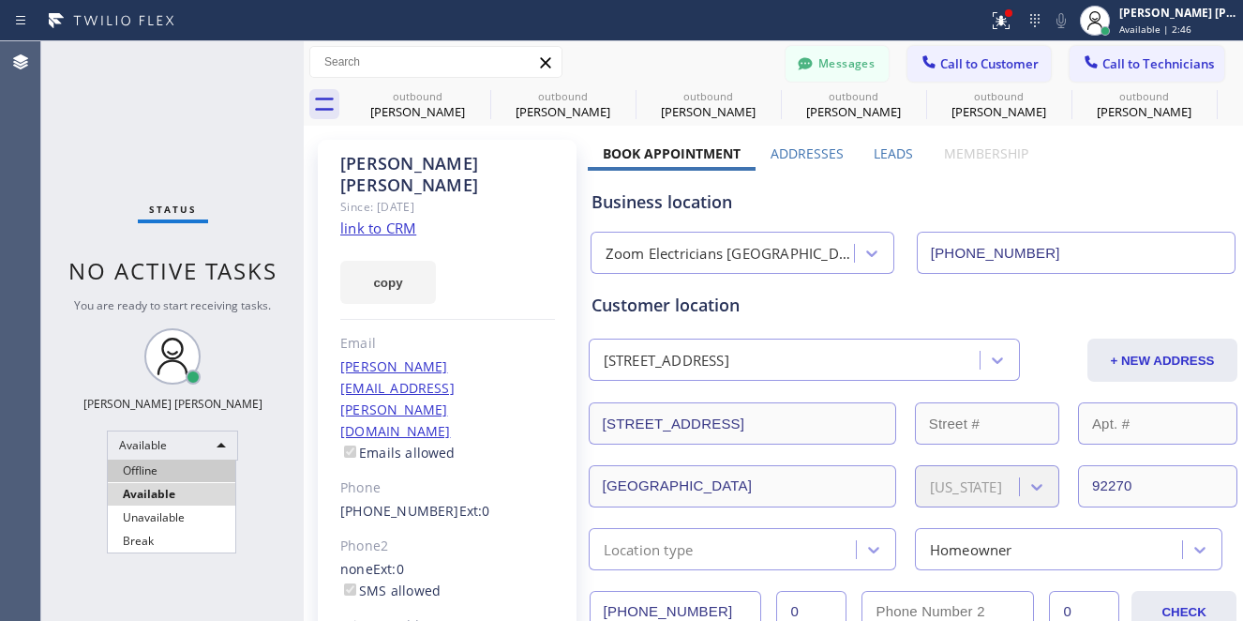
click at [156, 472] on li "Offline" at bounding box center [171, 470] width 127 height 22
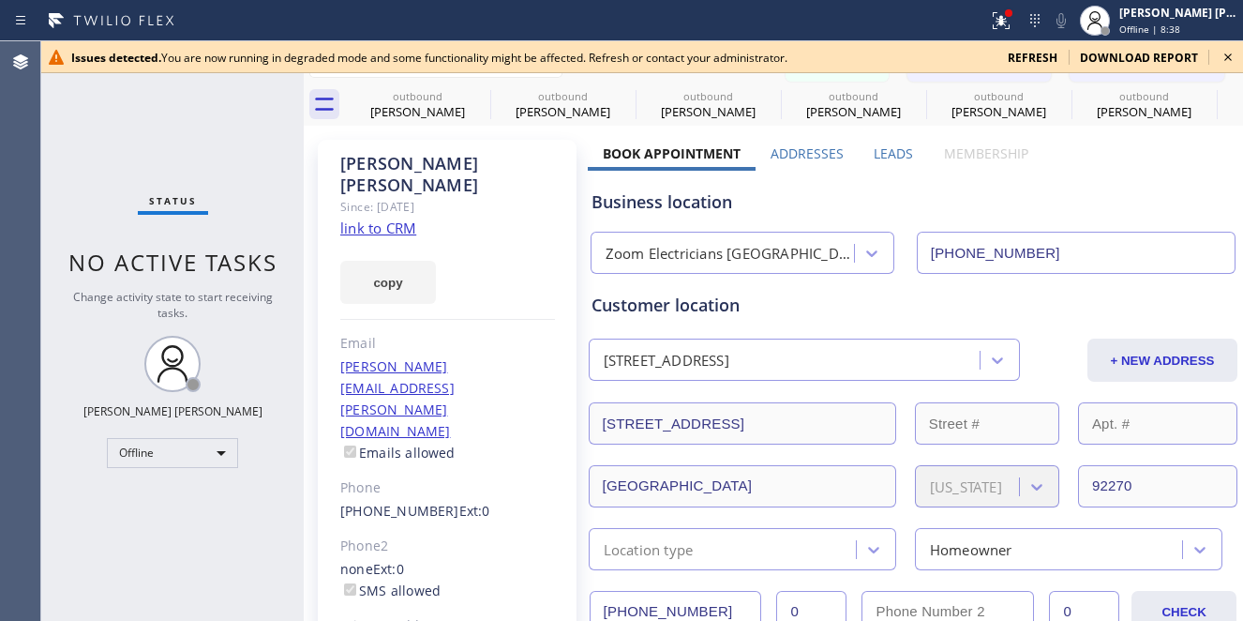
click at [137, 547] on div "Status No active tasks Change activity state to start receiving tasks. Ashley B…" at bounding box center [172, 330] width 262 height 579
click at [195, 440] on div "Offline" at bounding box center [172, 453] width 131 height 30
click at [1017, 55] on div at bounding box center [621, 310] width 1243 height 621
click at [1039, 52] on span "refresh" at bounding box center [1033, 58] width 50 height 16
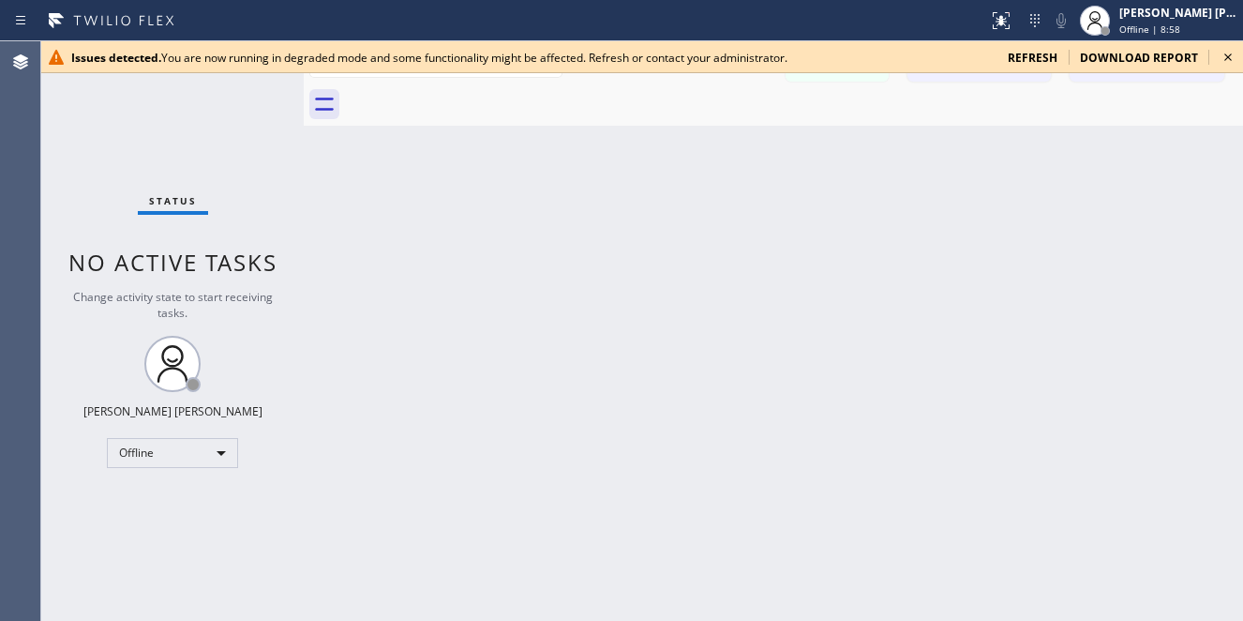
click at [1227, 53] on icon at bounding box center [1228, 57] width 22 height 22
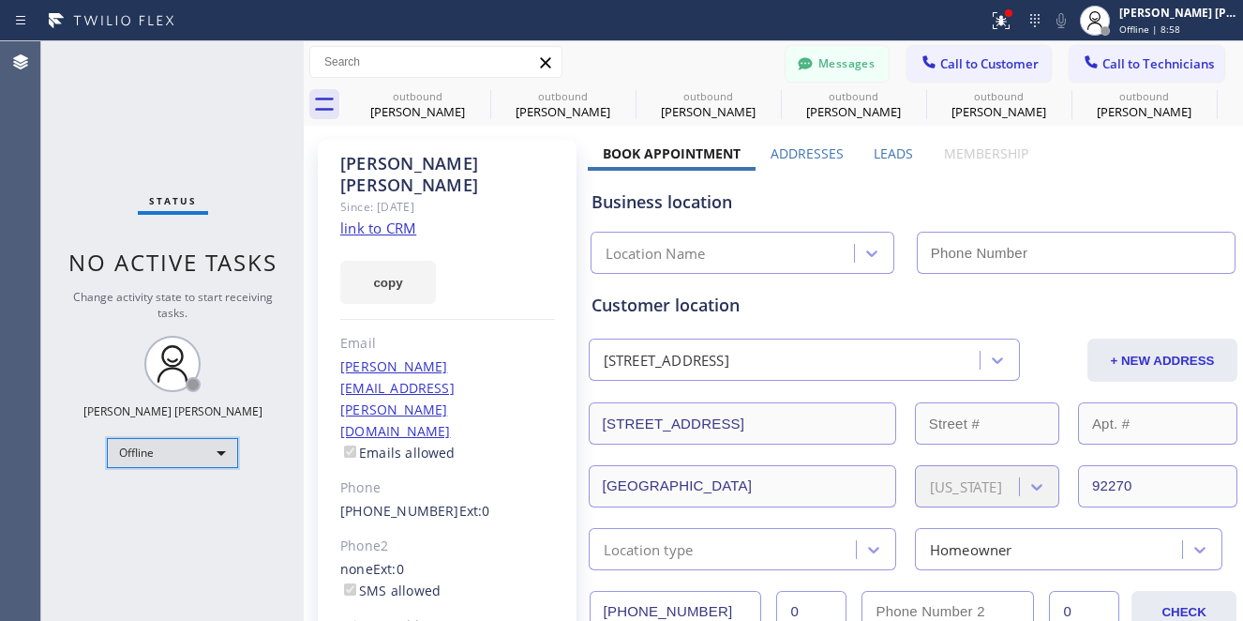
click at [184, 457] on div "Offline" at bounding box center [172, 453] width 131 height 30
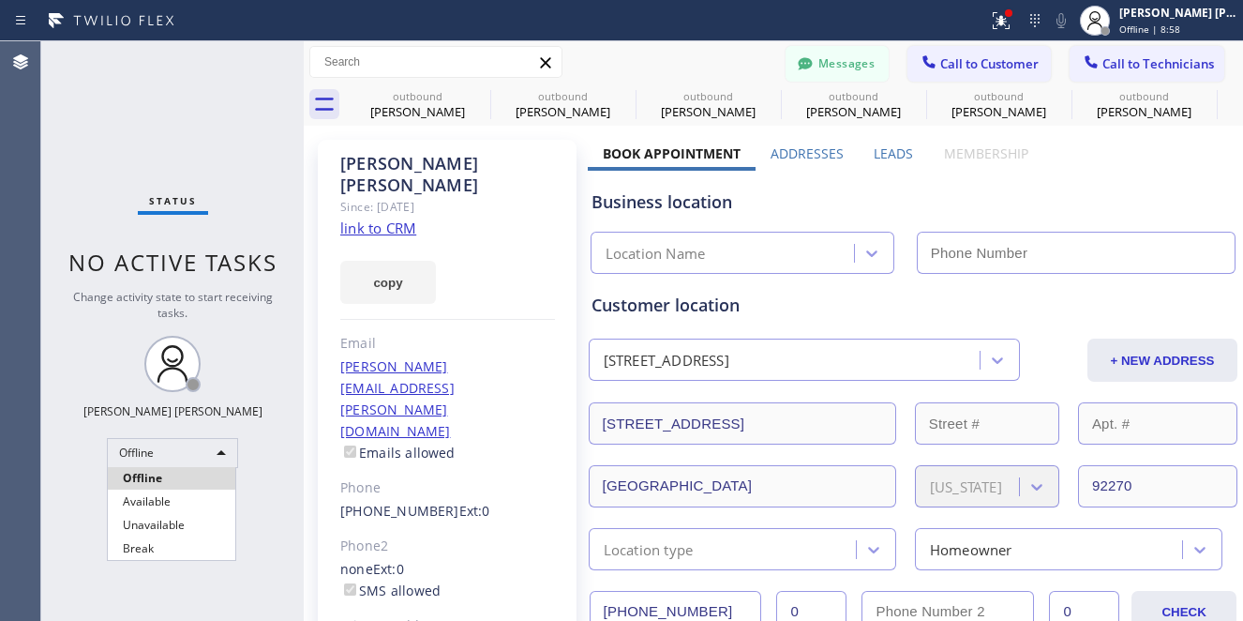
click at [184, 451] on div at bounding box center [621, 310] width 1243 height 621
click at [181, 462] on div at bounding box center [621, 310] width 1243 height 621
click at [189, 452] on div at bounding box center [621, 310] width 1243 height 621
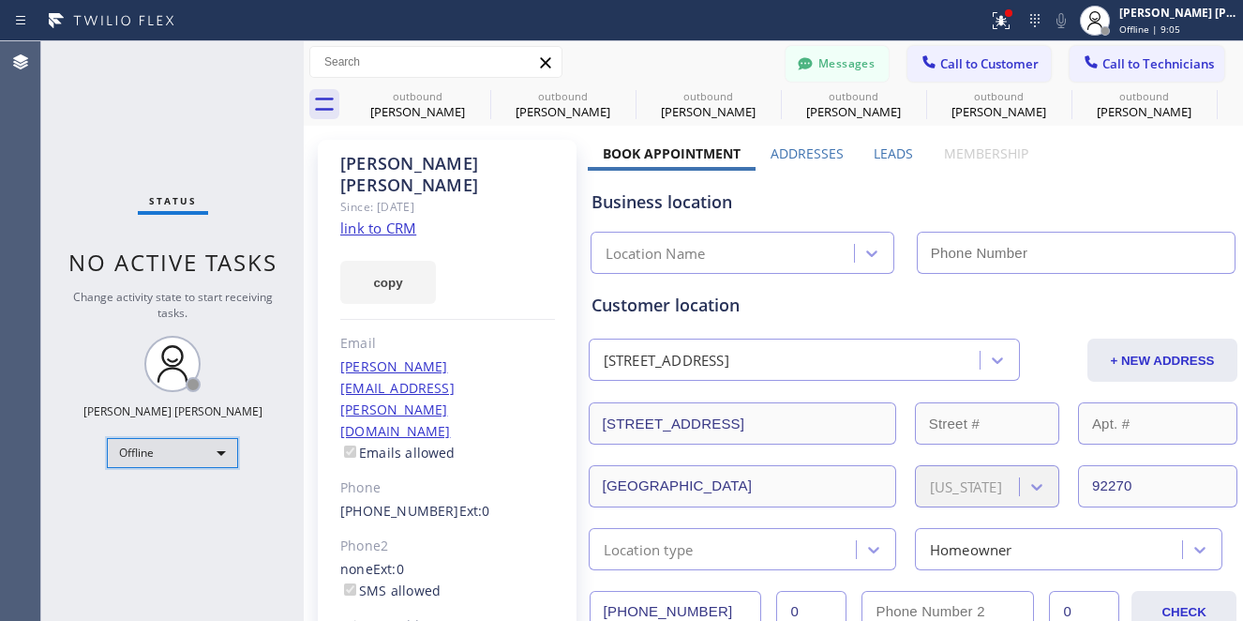
click at [217, 444] on div "Offline" at bounding box center [172, 453] width 131 height 30
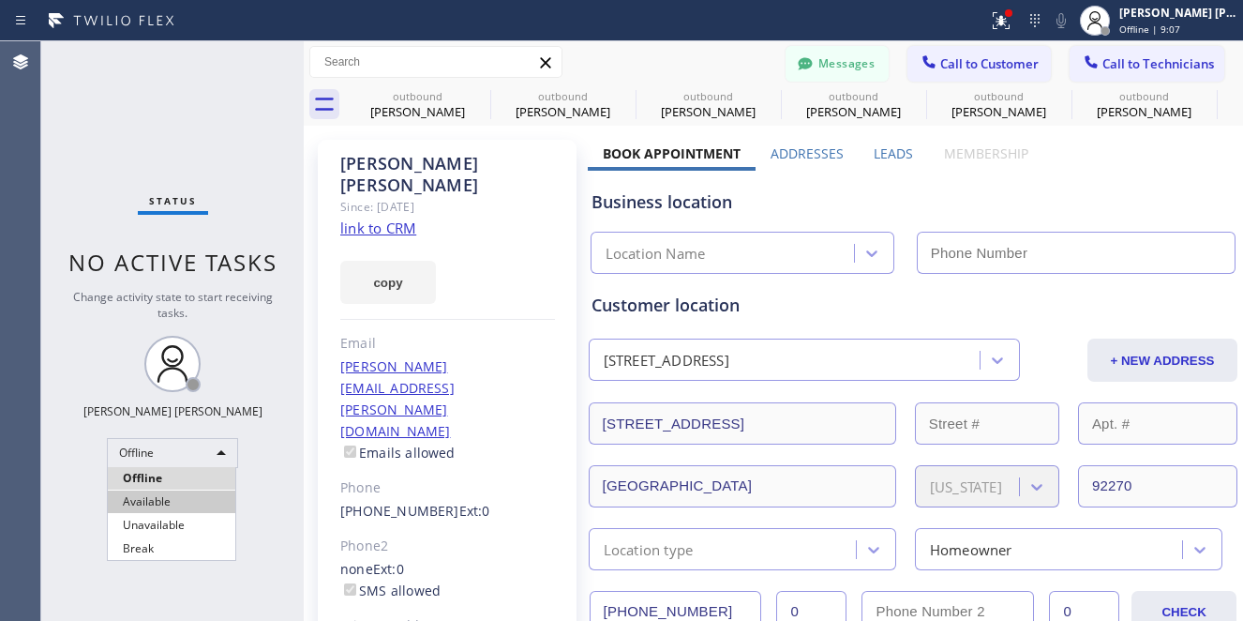
click at [179, 502] on li "Available" at bounding box center [171, 501] width 127 height 22
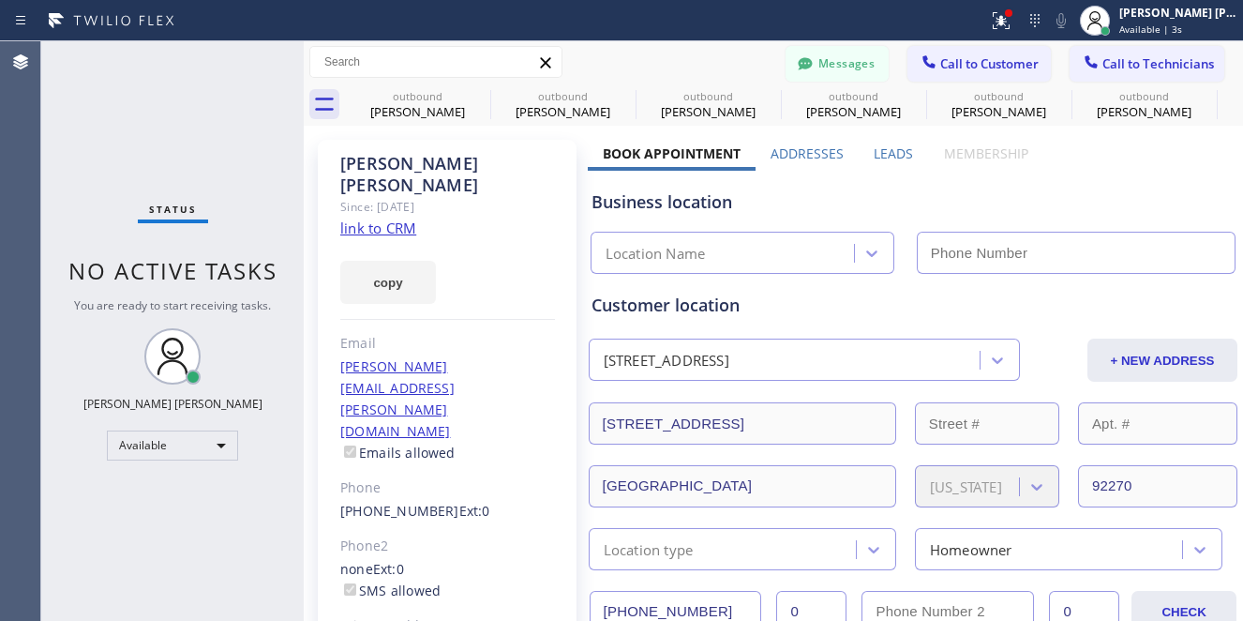
click at [193, 107] on div "Status No active tasks You are ready to start receiving tasks. [PERSON_NAME] [P…" at bounding box center [172, 330] width 262 height 579
click at [970, 50] on button "Call to Customer" at bounding box center [978, 64] width 143 height 36
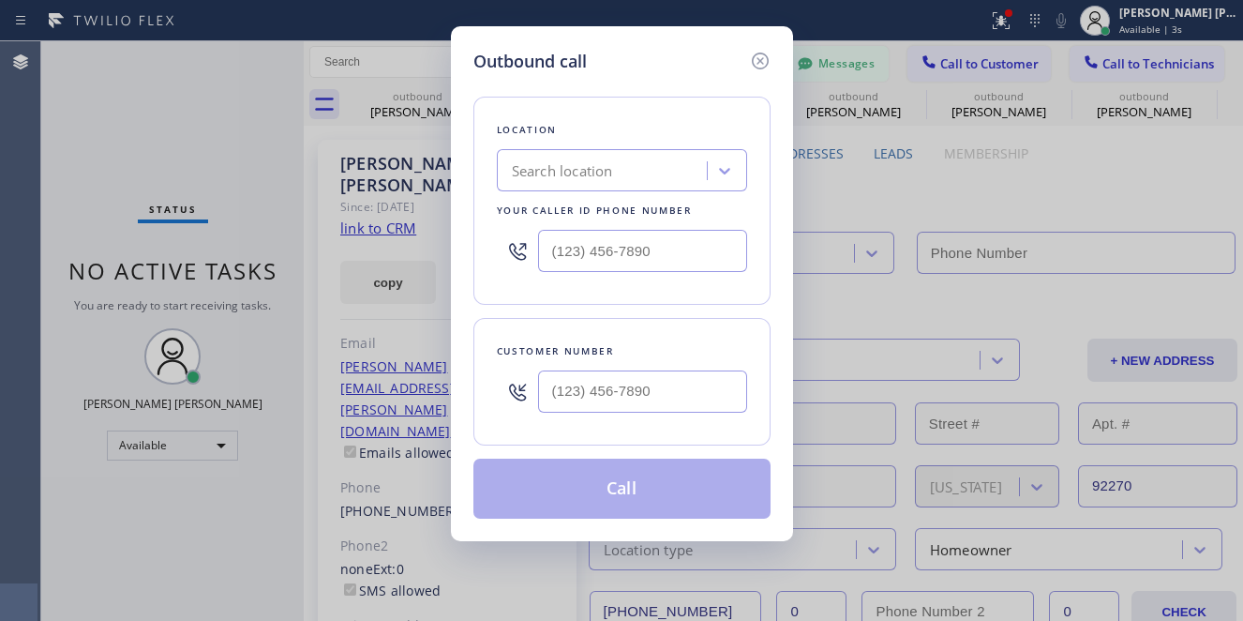
click at [946, 87] on div "Outbound call Location Search location Your caller id phone number Customer num…" at bounding box center [621, 310] width 1243 height 621
click at [591, 397] on input "text" at bounding box center [642, 391] width 209 height 42
paste input "442) 360-5500"
type input "[PHONE_NUMBER]"
click at [172, 196] on div "Outbound call Location Search location Your caller id phone number Customer num…" at bounding box center [621, 310] width 1243 height 621
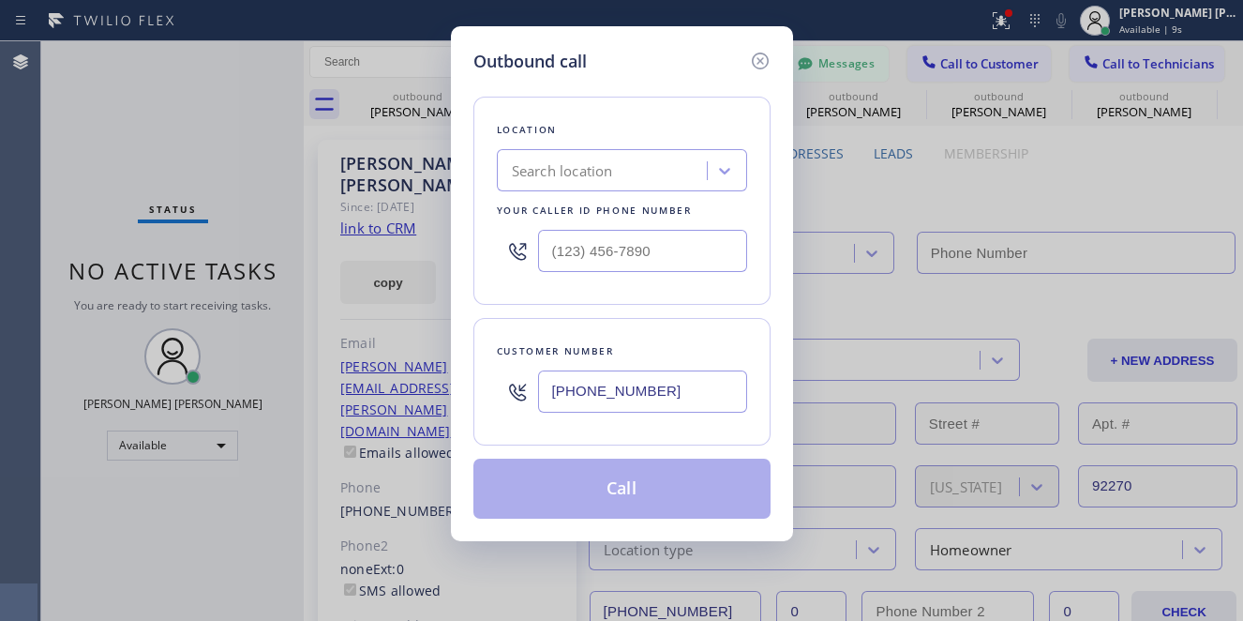
click at [576, 151] on div "Search location" at bounding box center [622, 170] width 250 height 42
paste input "Zoom [GEOGRAPHIC_DATA]"
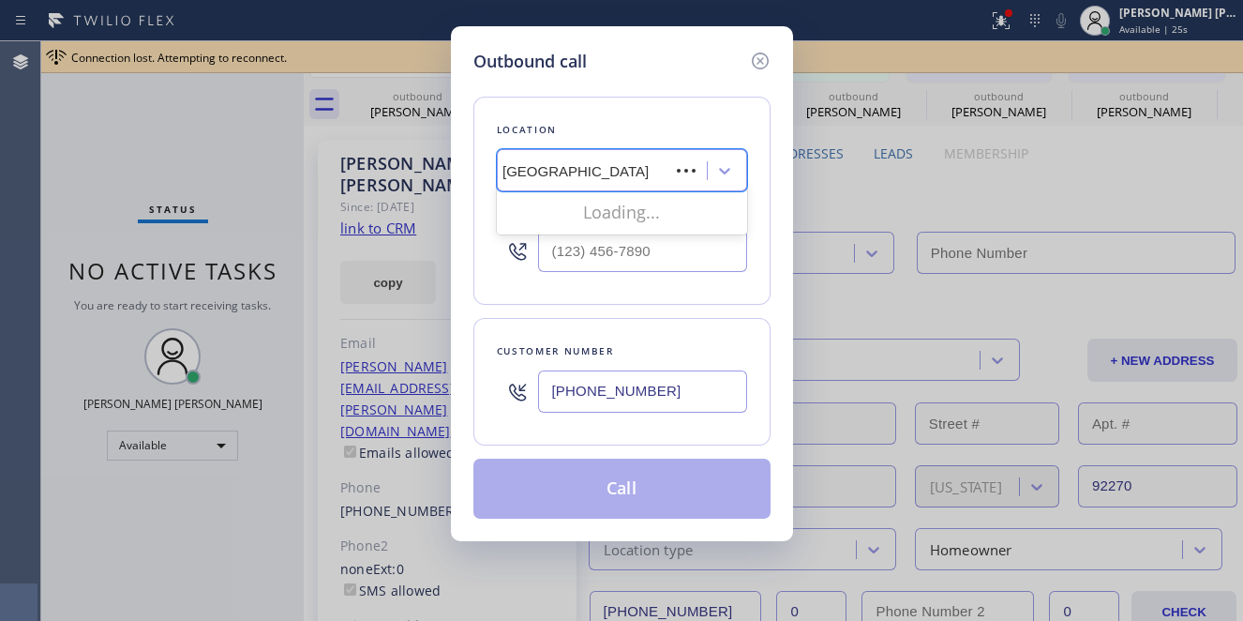
type input "Zoom [GEOGRAPHIC_DATA]"
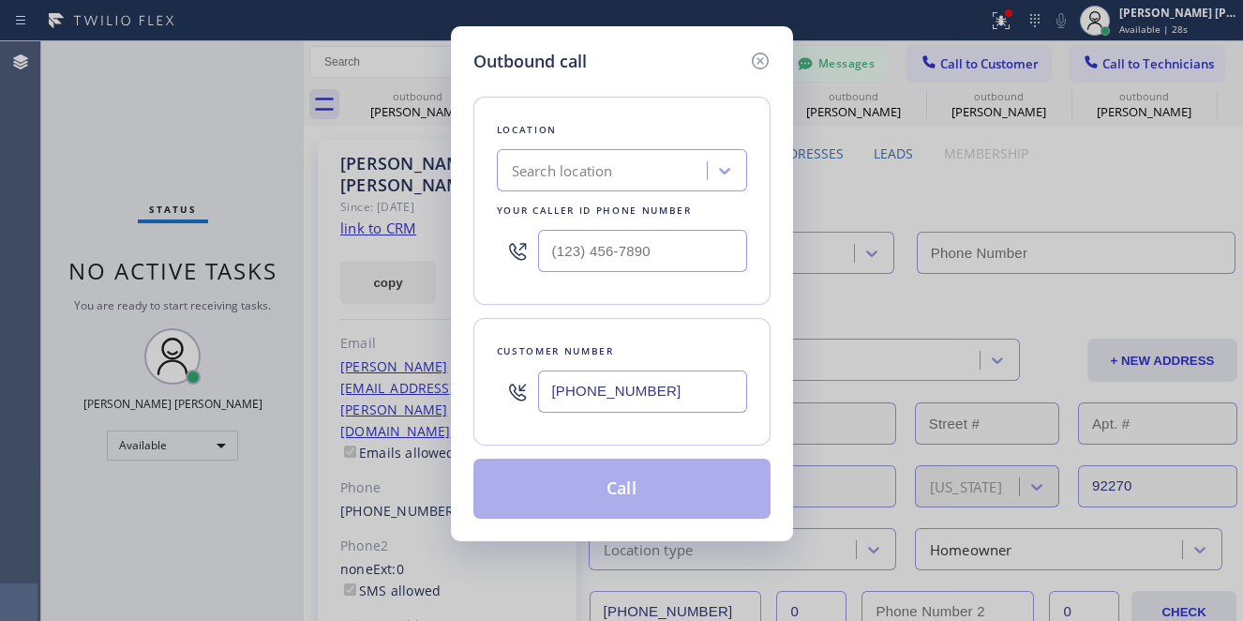
click at [160, 120] on div "Outbound call Location Search location Your caller id phone number Customer num…" at bounding box center [621, 310] width 1243 height 621
click at [610, 163] on div "Search location" at bounding box center [562, 171] width 101 height 22
paste input "Zoom [GEOGRAPHIC_DATA]"
type input "Zoom [GEOGRAPHIC_DATA]"
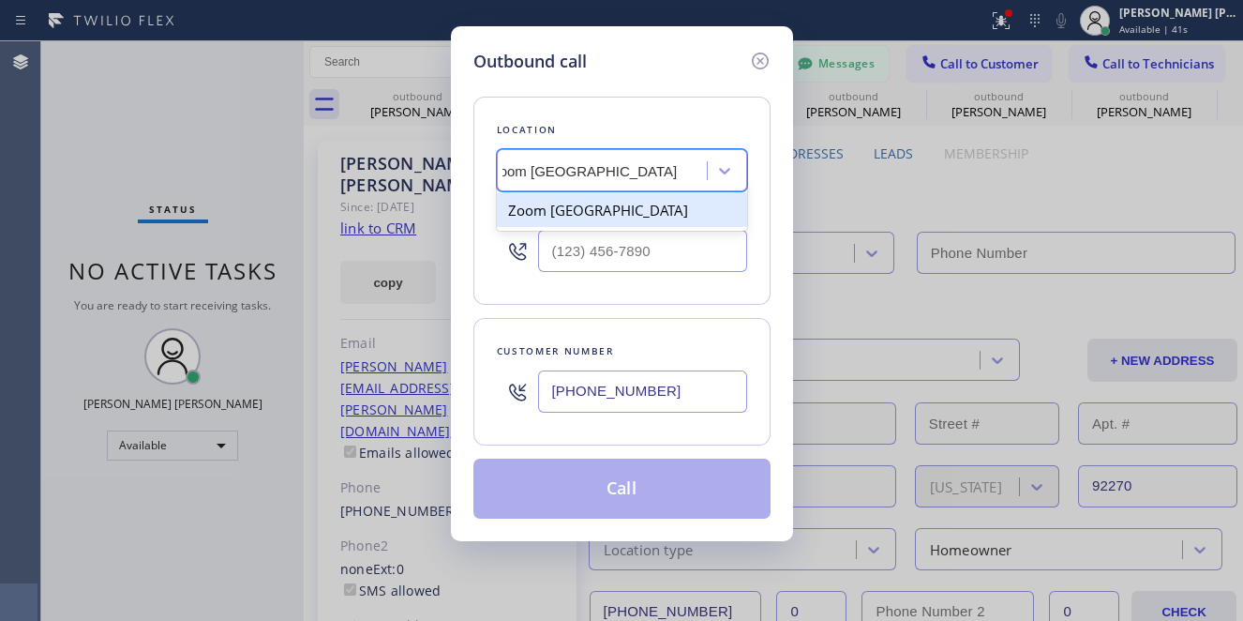
scroll to position [0, 21]
type input "[PHONE_NUMBER]"
click at [610, 208] on div "Zoom [GEOGRAPHIC_DATA]" at bounding box center [622, 210] width 250 height 34
type input "[PHONE_NUMBER]"
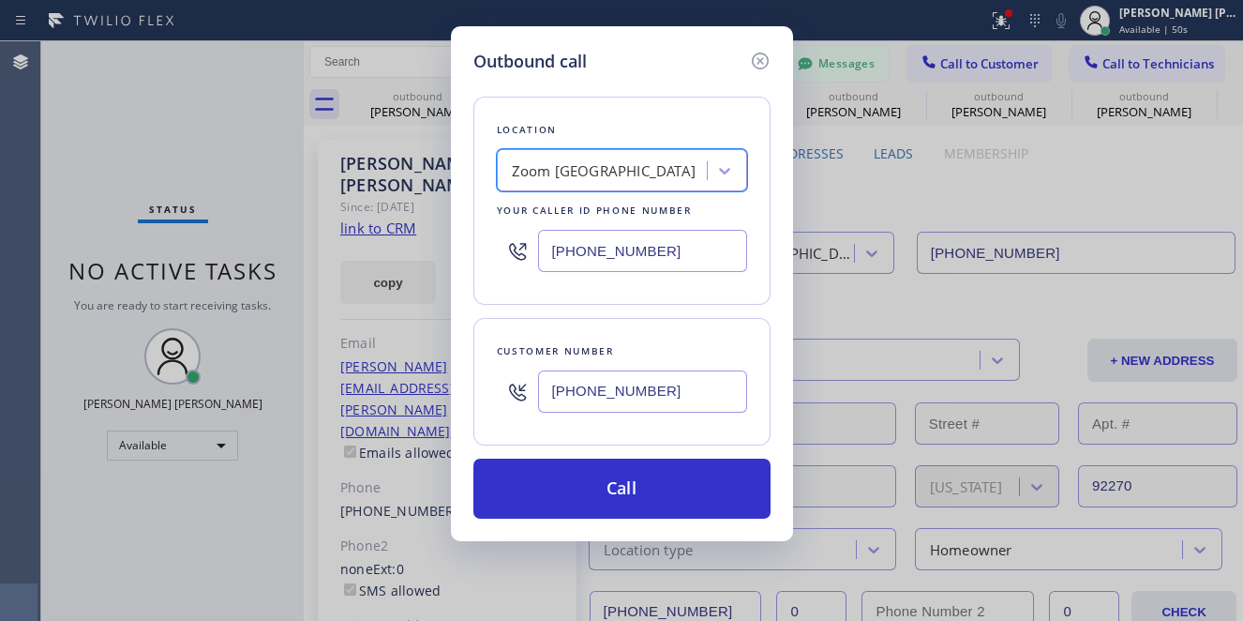
scroll to position [0, 2]
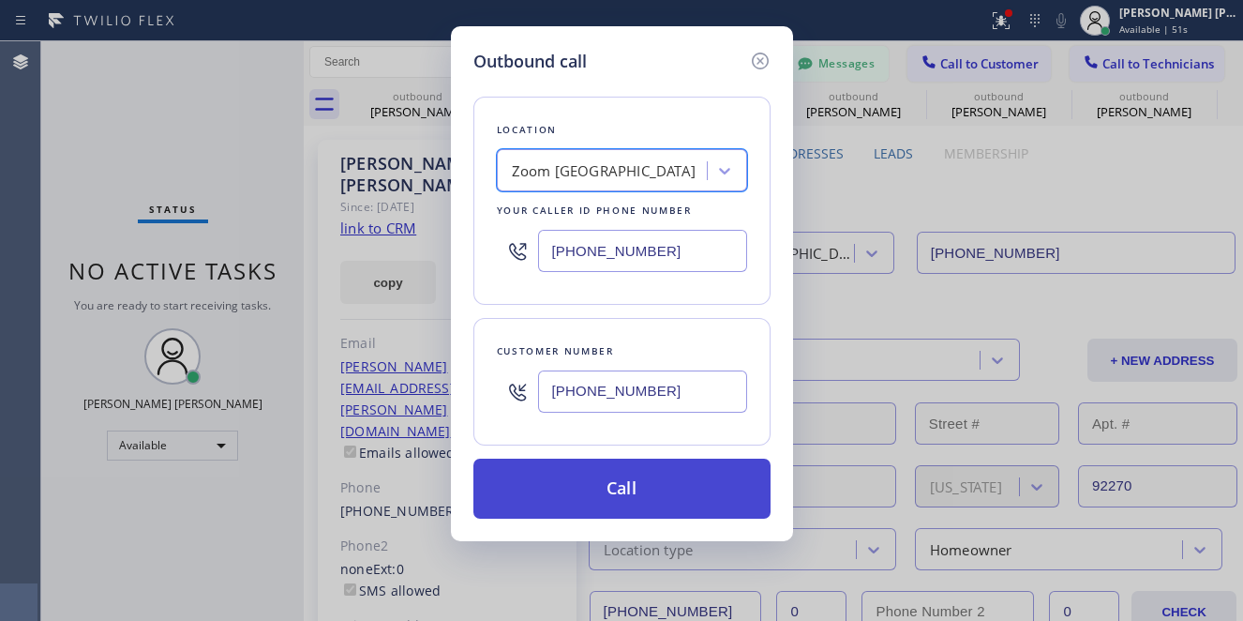
click at [576, 495] on button "Call" at bounding box center [621, 488] width 297 height 60
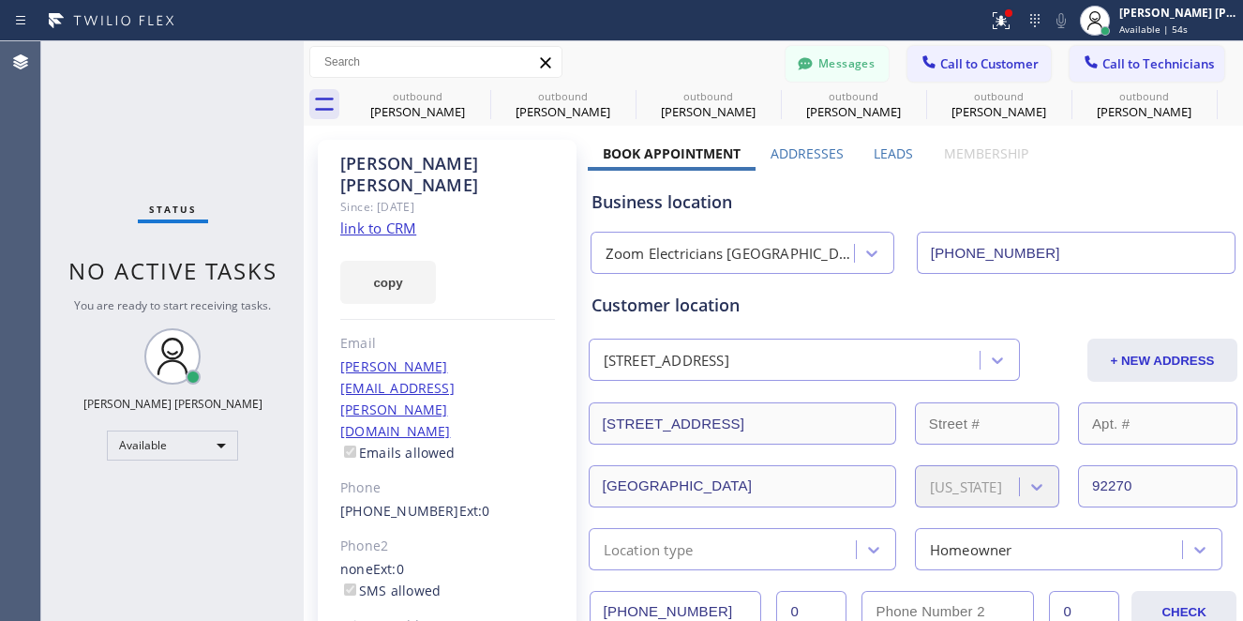
click at [134, 163] on div "Status No active tasks You are ready to start receiving tasks. [PERSON_NAME] [P…" at bounding box center [172, 330] width 262 height 579
click at [981, 292] on div "Customer location" at bounding box center [912, 304] width 643 height 25
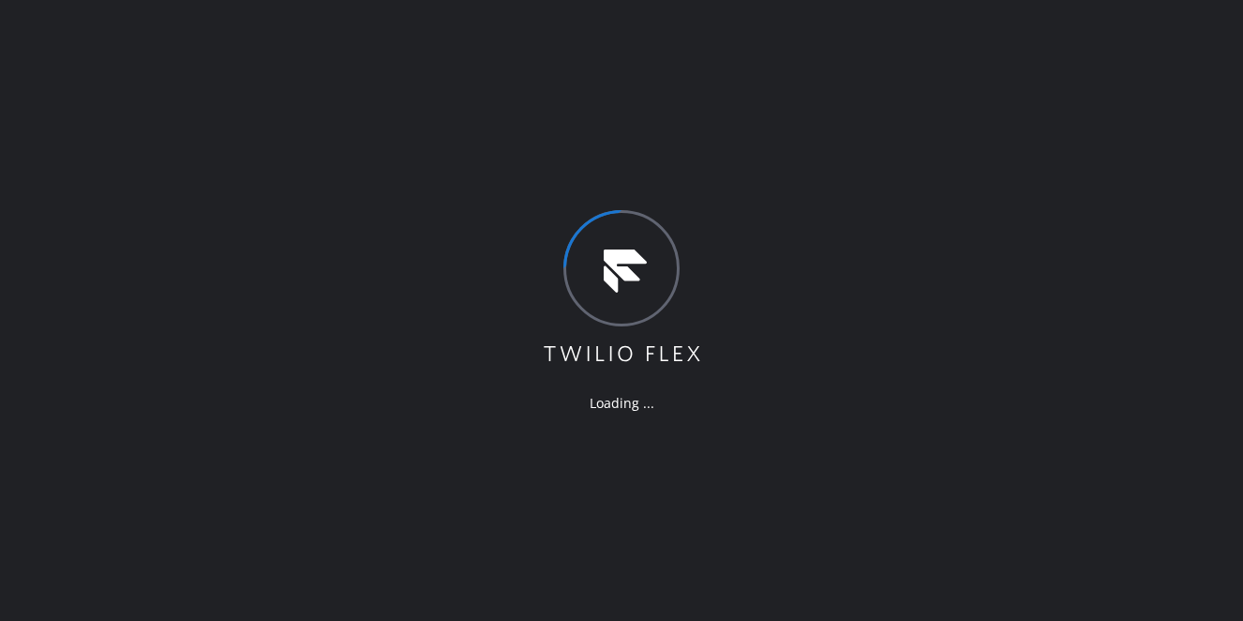
click at [106, 53] on div "Loading ..." at bounding box center [621, 310] width 1243 height 621
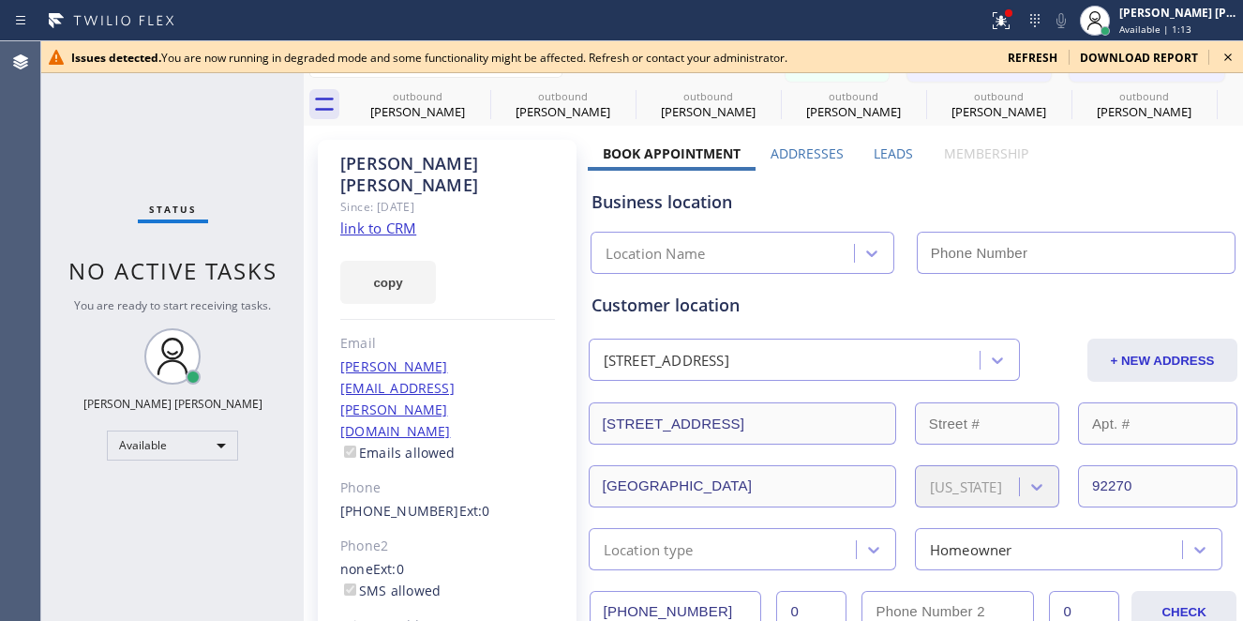
click at [1230, 56] on icon at bounding box center [1228, 57] width 22 height 22
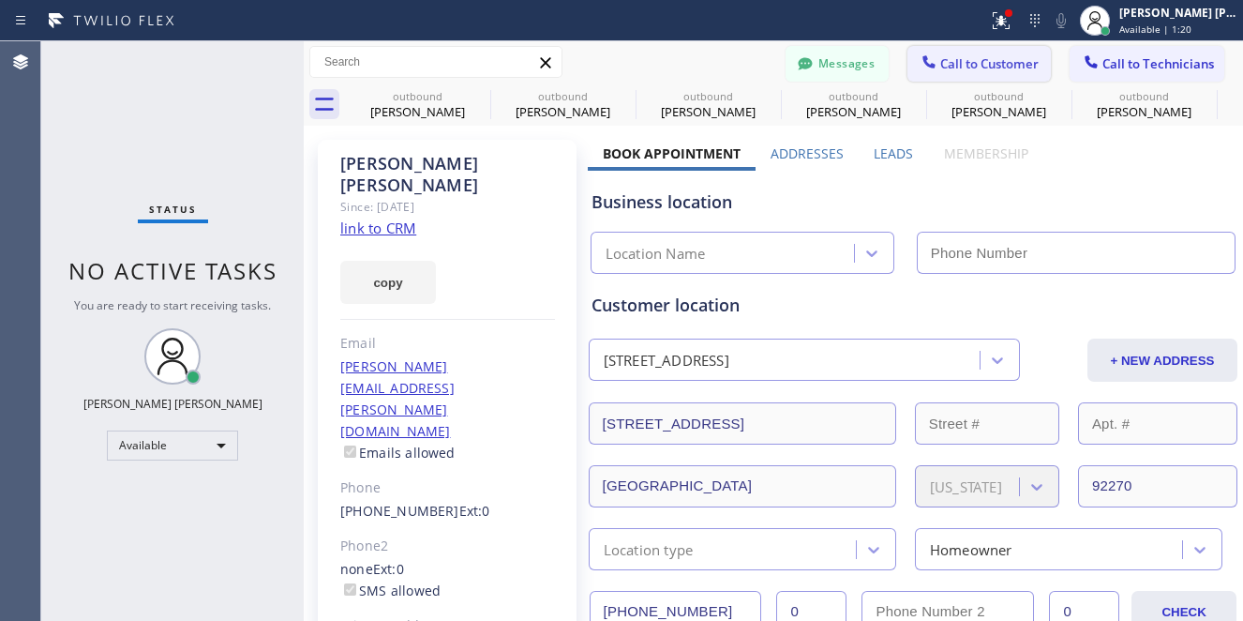
click at [947, 62] on span "Call to Customer" at bounding box center [989, 63] width 98 height 17
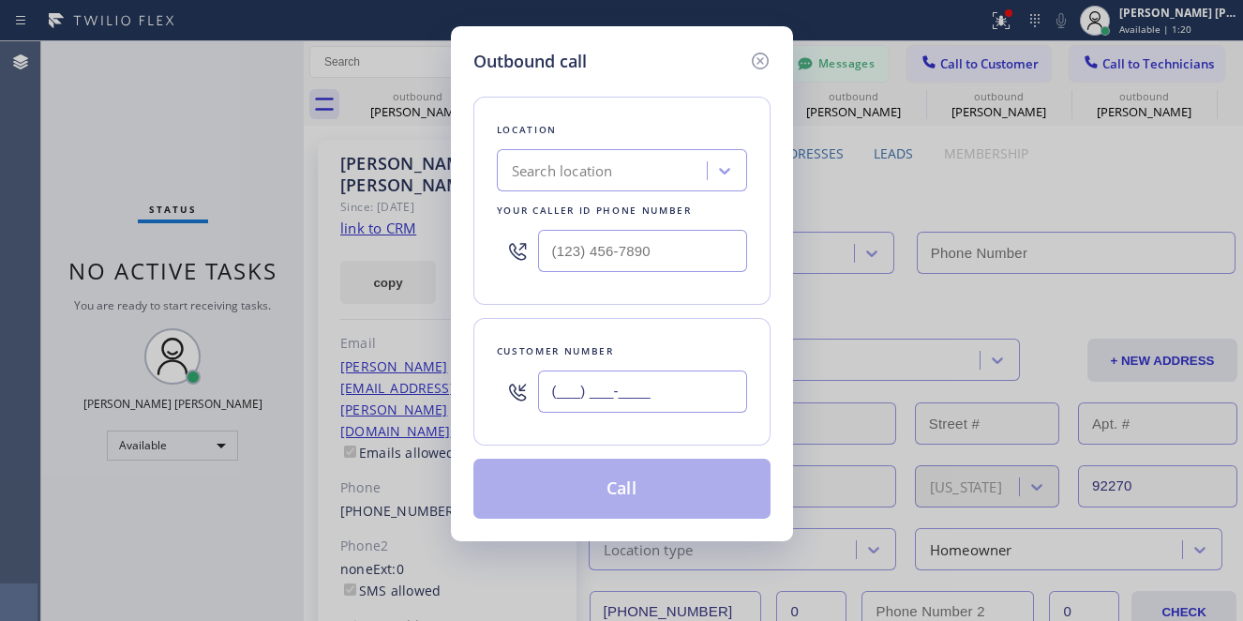
click at [605, 406] on input "text" at bounding box center [642, 391] width 209 height 42
type input "(___) ___-____"
type input "[PHONE_NUMBER]"
click at [616, 201] on div "Your caller id phone number" at bounding box center [622, 211] width 250 height 20
click at [620, 185] on div "Search location" at bounding box center [604, 171] width 204 height 33
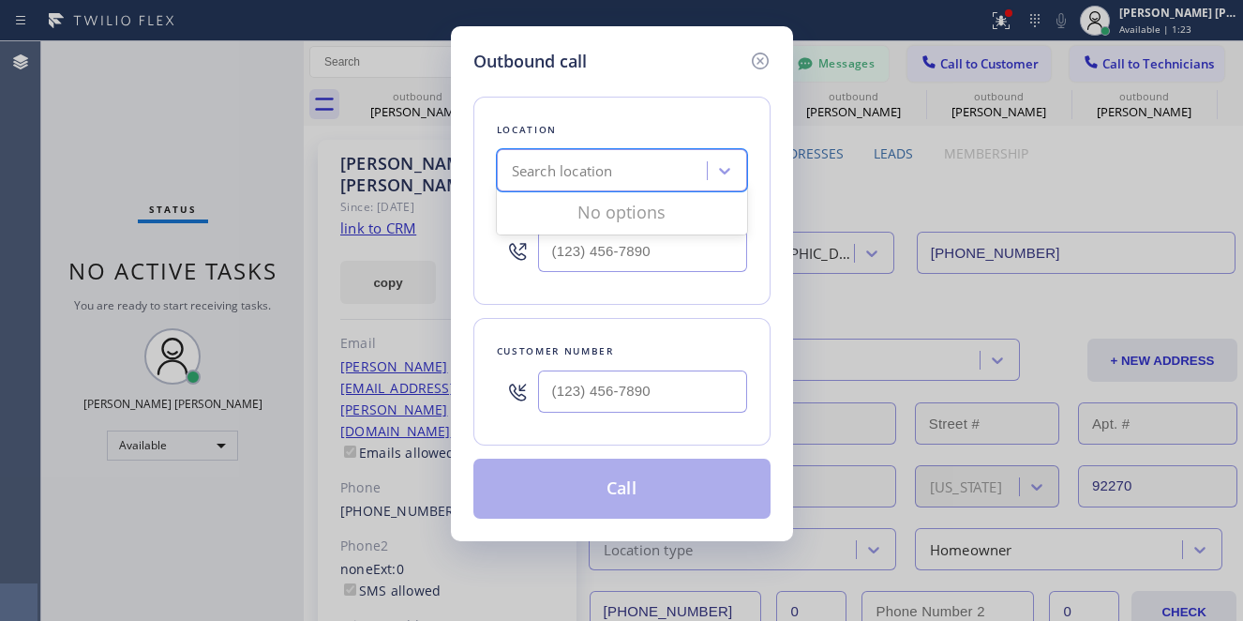
paste input "Zoom [GEOGRAPHIC_DATA]"
type input "Zoom [GEOGRAPHIC_DATA]"
drag, startPoint x: 110, startPoint y: 158, endPoint x: 875, endPoint y: 217, distance: 767.1
click at [110, 158] on div "Outbound call Location Search location Your caller id phone number Customer num…" at bounding box center [621, 310] width 1243 height 621
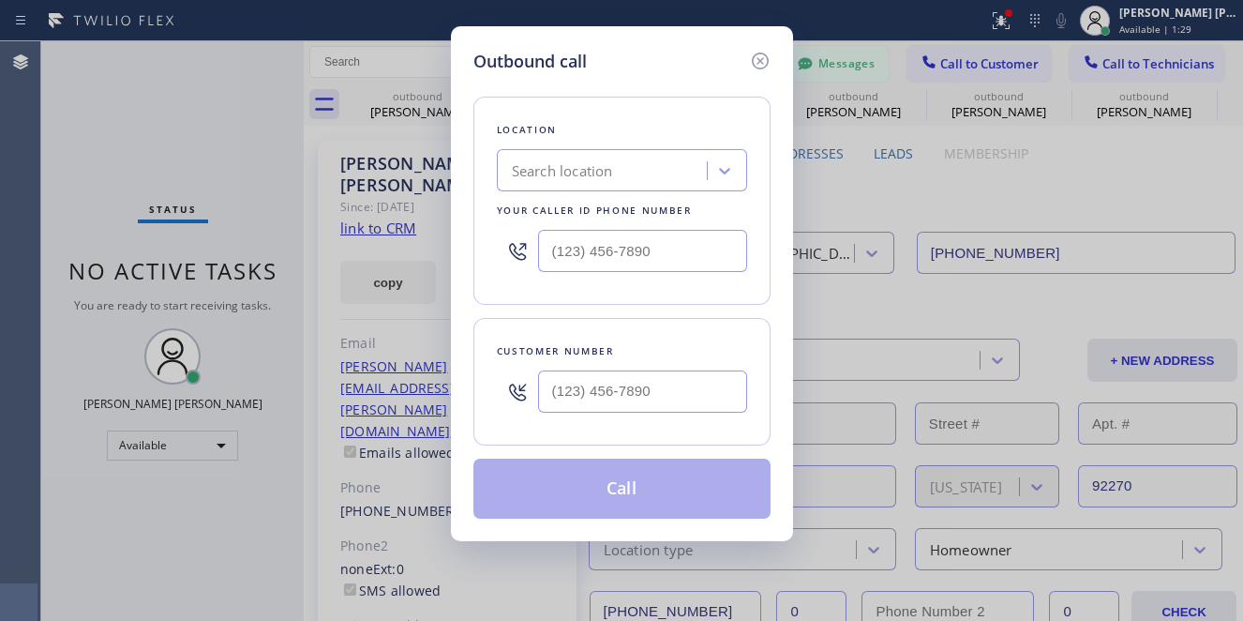
scroll to position [0, 0]
click at [621, 389] on input "(___) ___-____" at bounding box center [642, 391] width 209 height 42
paste input "442) 360-5500"
type input "[PHONE_NUMBER]"
click at [612, 170] on div "Search location" at bounding box center [562, 171] width 101 height 22
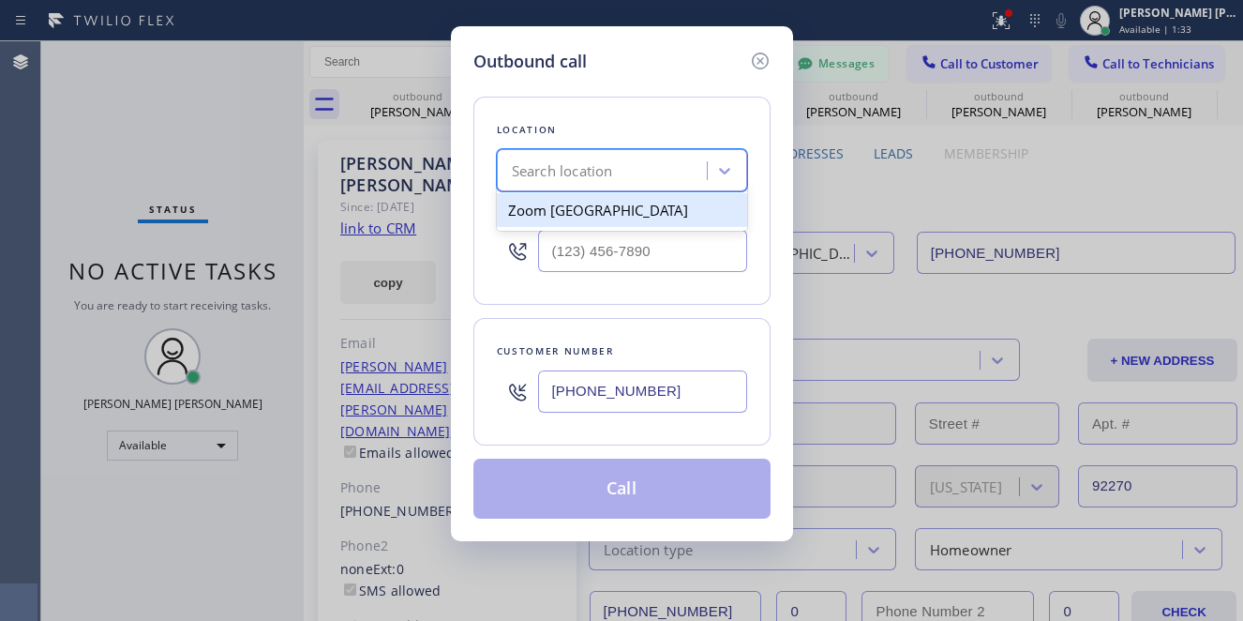
click at [614, 207] on div "Zoom [GEOGRAPHIC_DATA]" at bounding box center [622, 210] width 250 height 34
type input "[PHONE_NUMBER]"
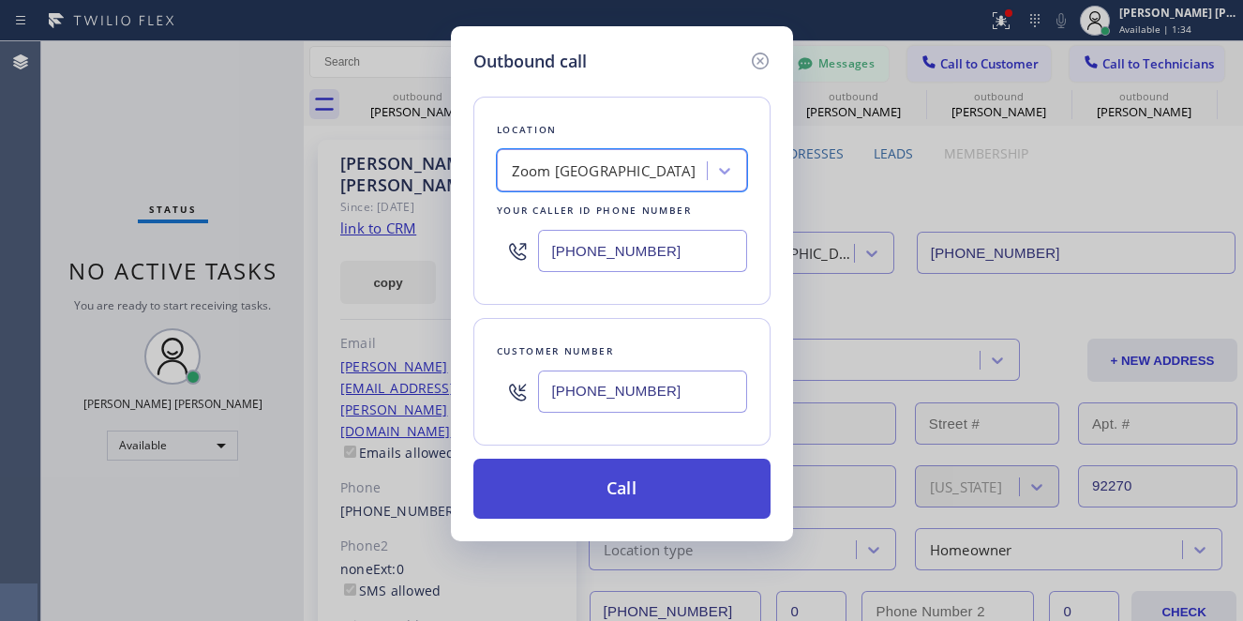
click at [651, 470] on button "Call" at bounding box center [621, 488] width 297 height 60
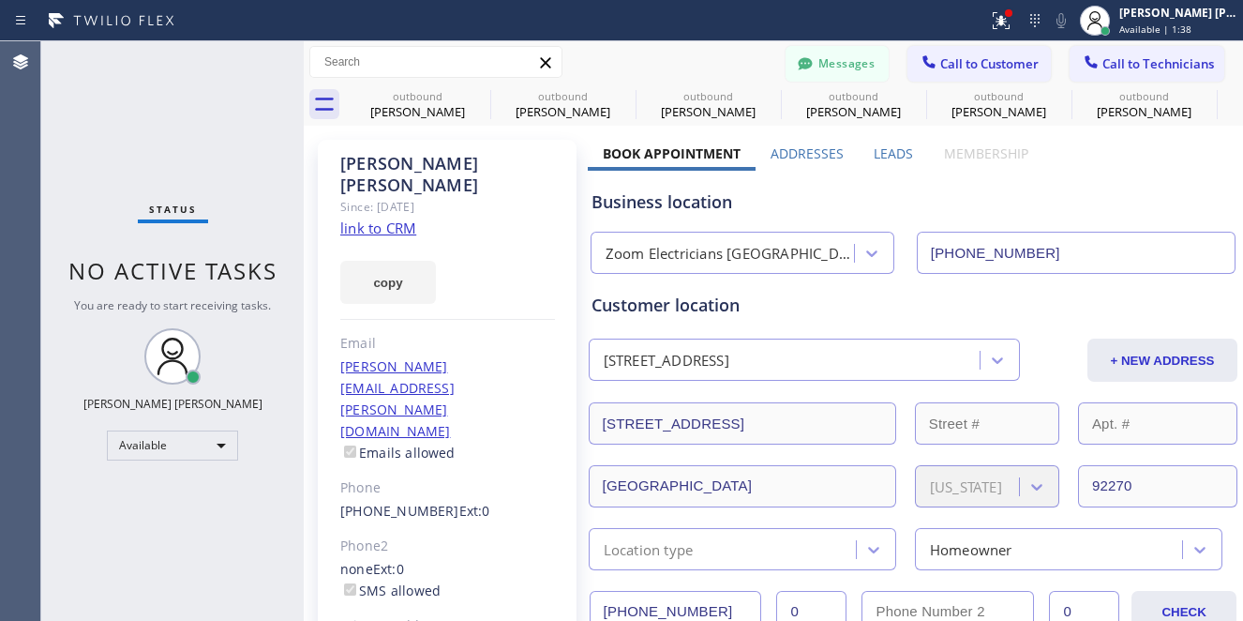
drag, startPoint x: 212, startPoint y: 96, endPoint x: 185, endPoint y: 82, distance: 30.6
click at [212, 96] on div "Status No active tasks You are ready to start receiving tasks. [PERSON_NAME] [P…" at bounding box center [172, 330] width 262 height 579
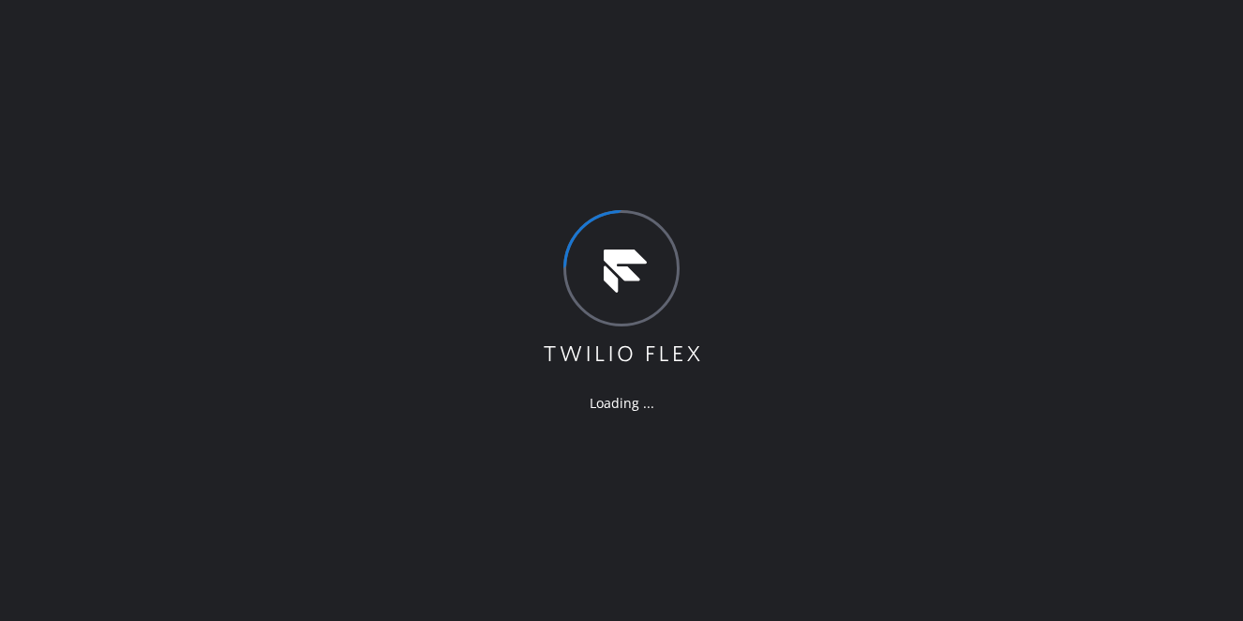
click at [676, 569] on div "Loading ..." at bounding box center [621, 310] width 1243 height 621
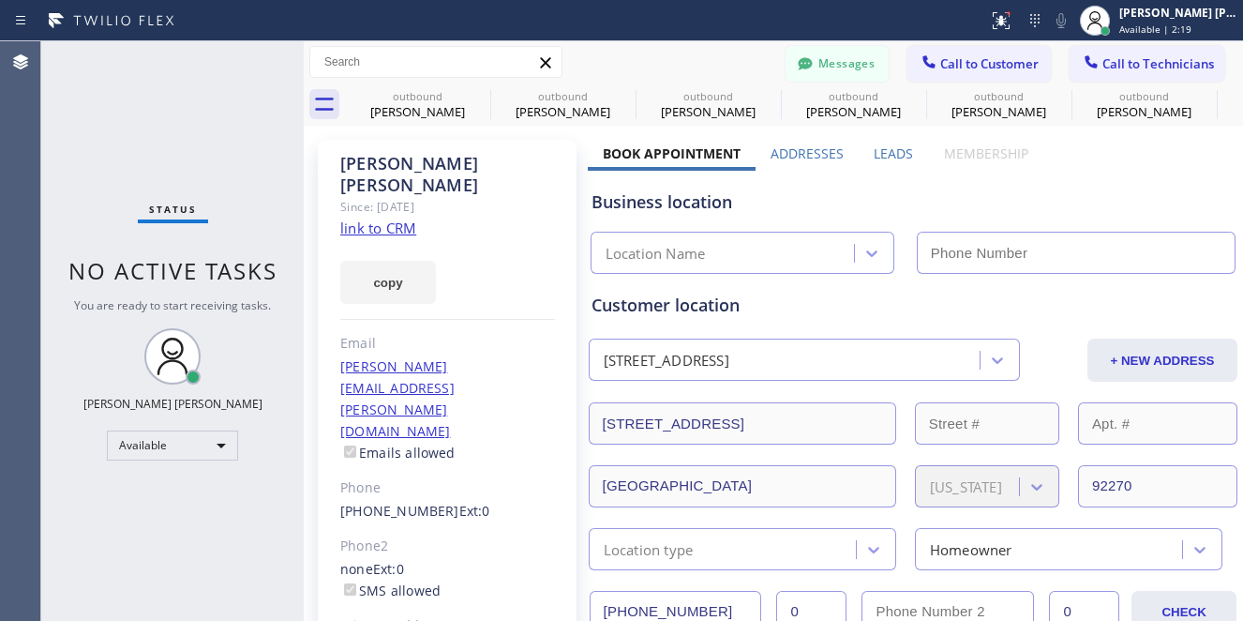
click at [932, 262] on input "text" at bounding box center [1076, 253] width 319 height 42
click at [946, 63] on span "Call to Customer" at bounding box center [989, 63] width 98 height 17
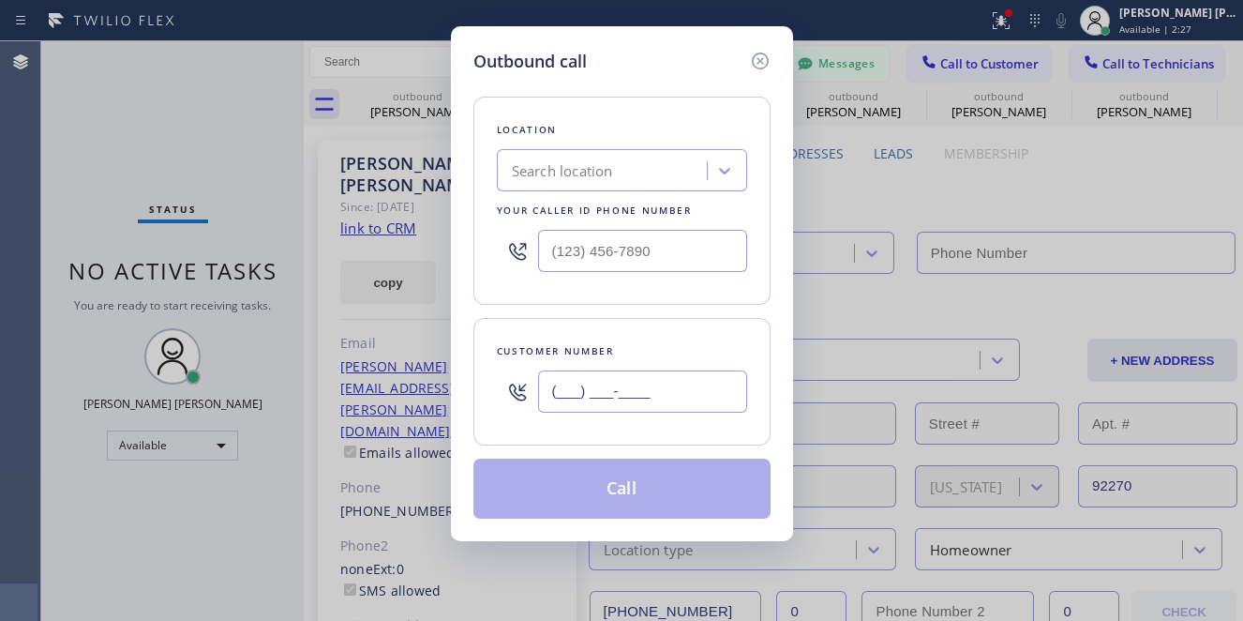
click at [614, 405] on input "text" at bounding box center [642, 391] width 209 height 42
paste input "442) 360-5500"
type input "[PHONE_NUMBER]"
click at [610, 185] on div "Search location" at bounding box center [604, 171] width 204 height 33
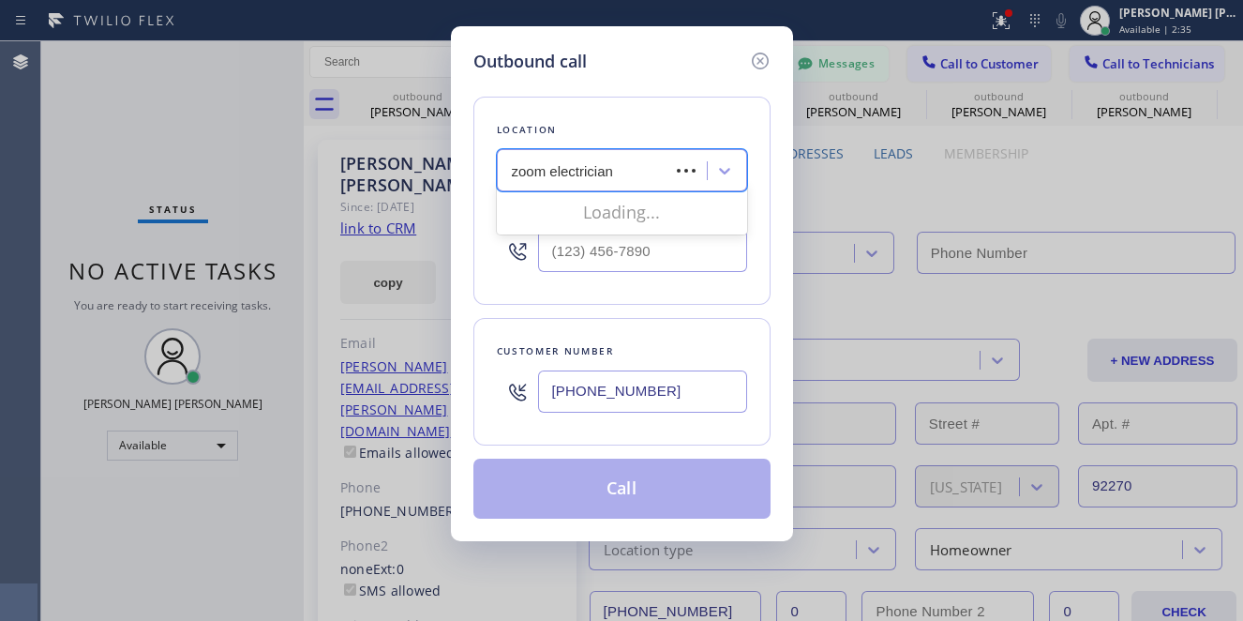
type input "zoom electrician"
type input "[PHONE_NUMBER]"
drag, startPoint x: 144, startPoint y: 157, endPoint x: 190, endPoint y: 158, distance: 45.9
click at [144, 157] on div "Outbound call Location Search location Your caller id phone number Customer num…" at bounding box center [621, 310] width 1243 height 621
click at [644, 164] on div "Search location" at bounding box center [604, 171] width 204 height 33
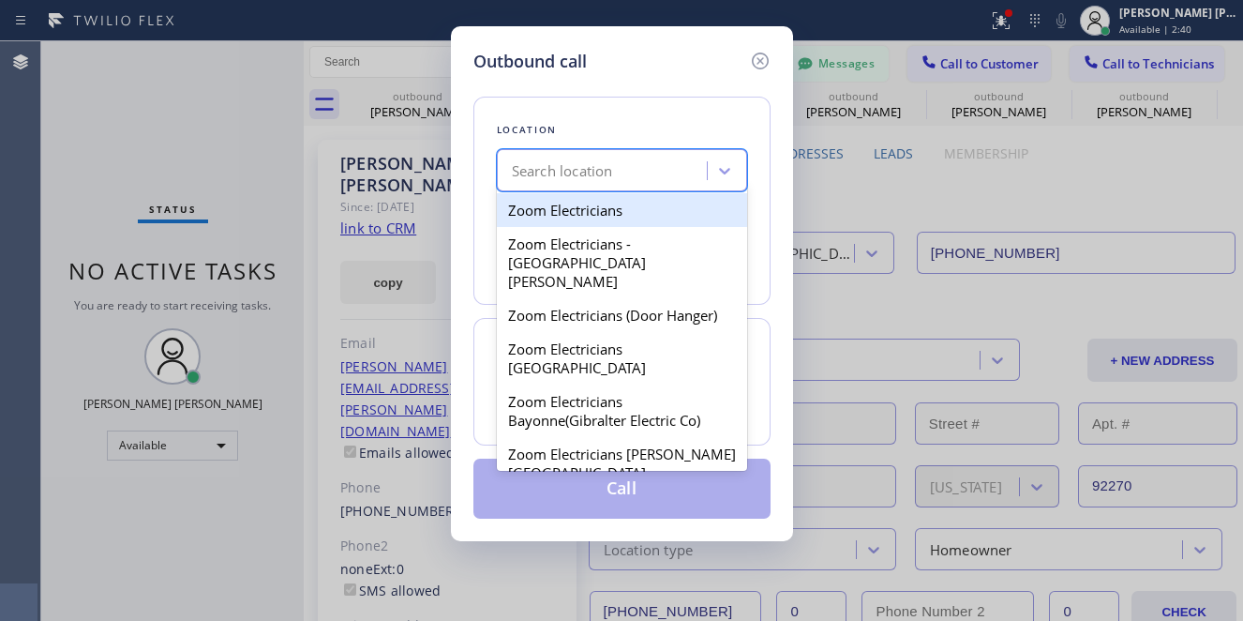
click at [644, 164] on div "Search location" at bounding box center [604, 171] width 204 height 33
paste input "Zoom [GEOGRAPHIC_DATA]"
type input "Zoom [GEOGRAPHIC_DATA]"
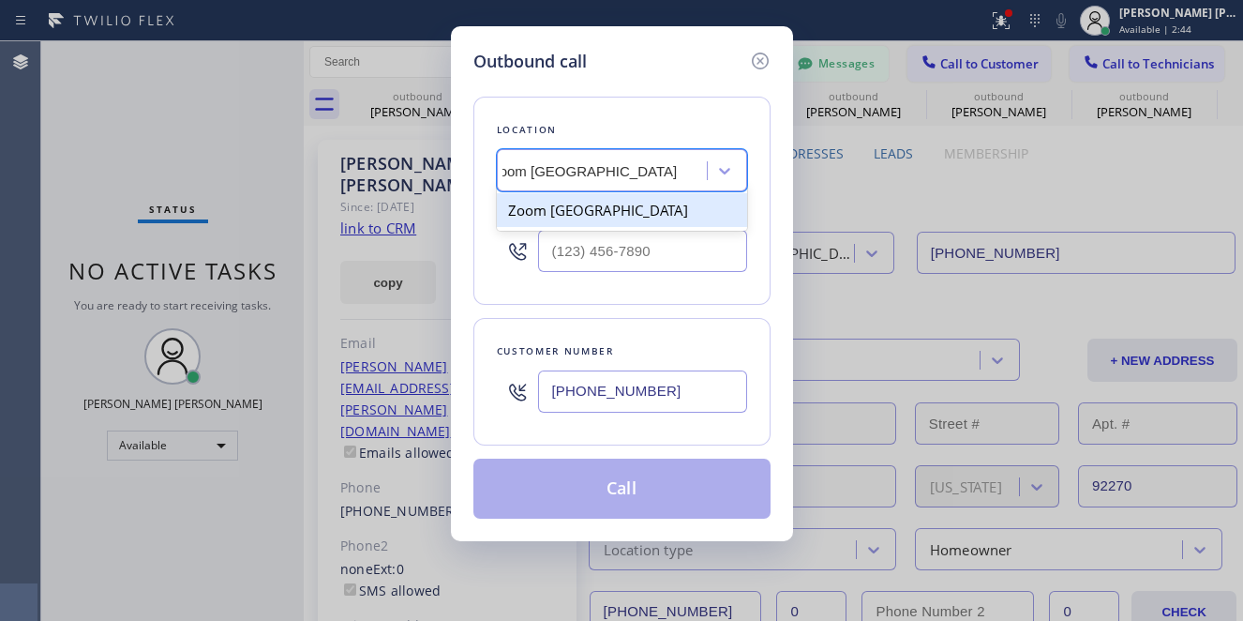
click at [617, 216] on div "Zoom [GEOGRAPHIC_DATA]" at bounding box center [622, 210] width 250 height 34
type input "[PHONE_NUMBER]"
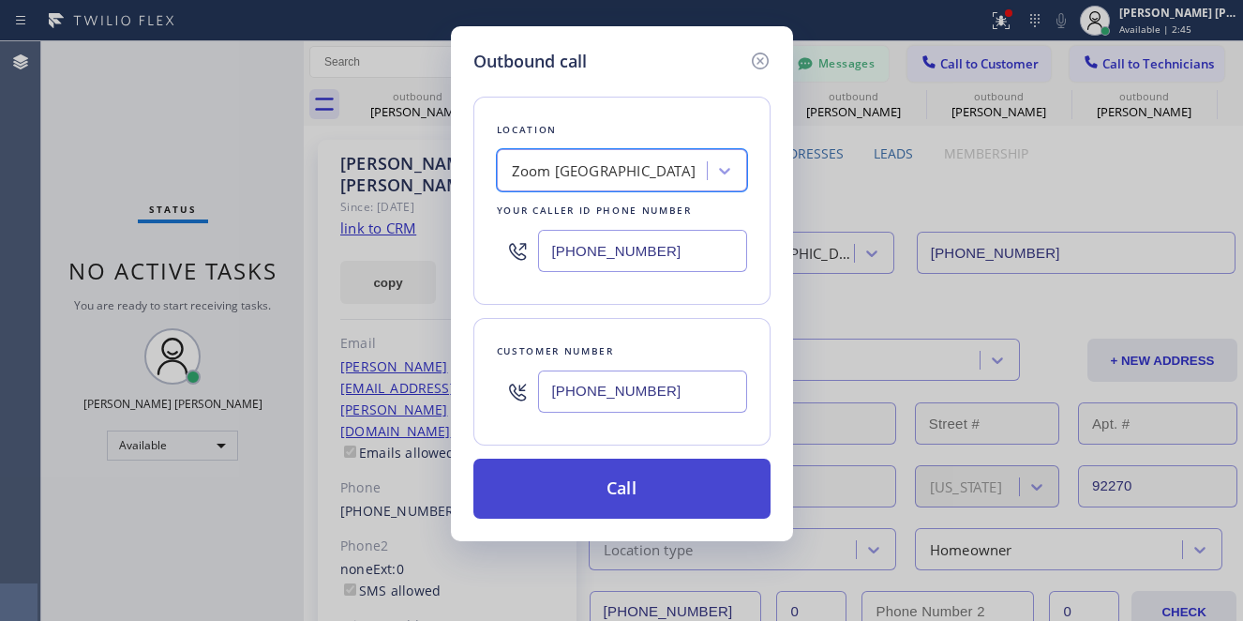
click at [635, 492] on button "Call" at bounding box center [621, 488] width 297 height 60
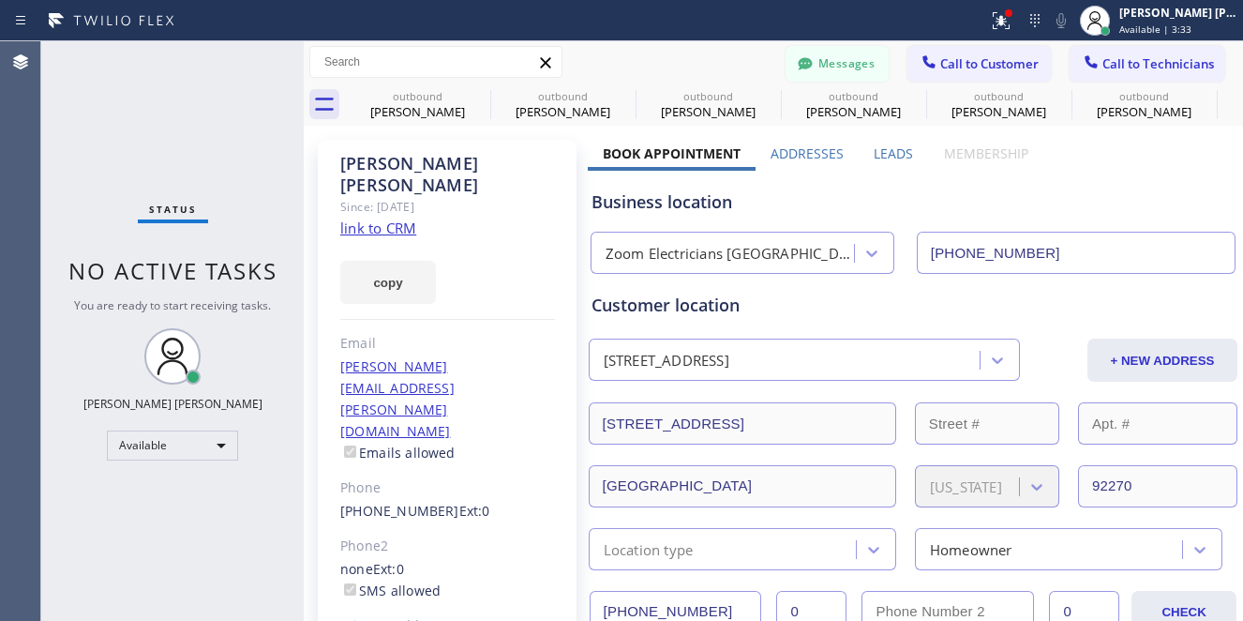
drag, startPoint x: 153, startPoint y: 158, endPoint x: 228, endPoint y: 539, distance: 387.9
click at [151, 158] on div "Status No active tasks You are ready to start receiving tasks. [PERSON_NAME] [P…" at bounding box center [172, 330] width 262 height 579
click at [223, 438] on div "Available" at bounding box center [172, 445] width 131 height 30
click at [175, 473] on li "Offline" at bounding box center [171, 470] width 127 height 22
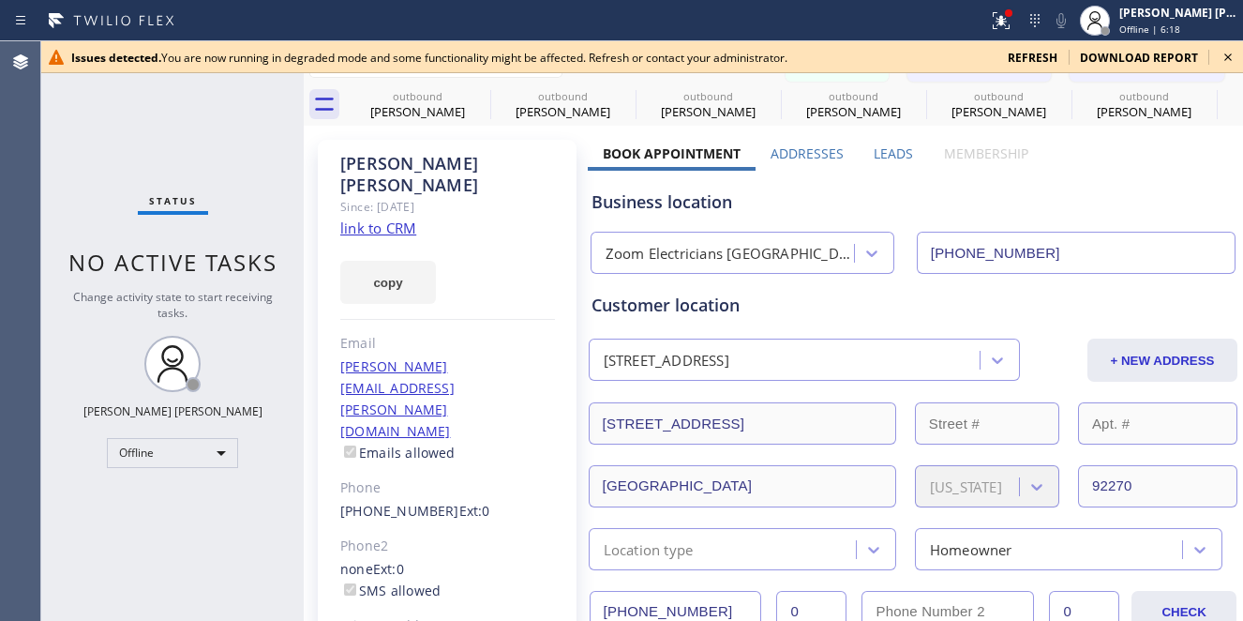
click at [1230, 58] on icon at bounding box center [1228, 57] width 22 height 22
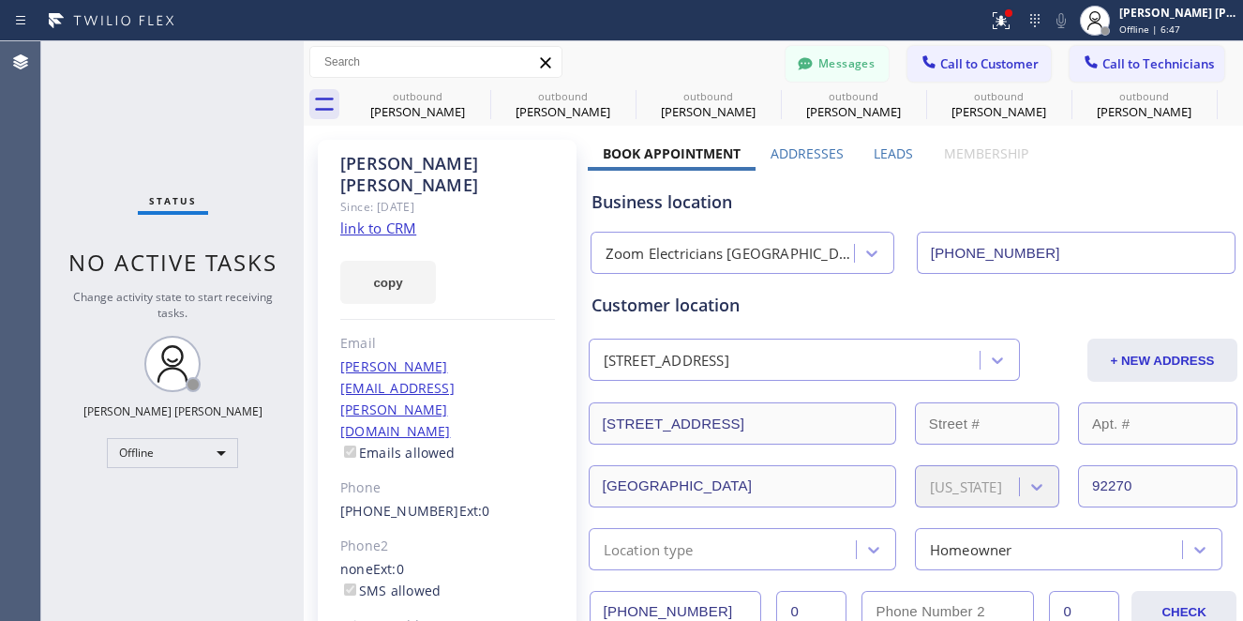
drag, startPoint x: 115, startPoint y: 169, endPoint x: 115, endPoint y: 79, distance: 90.0
click at [115, 169] on div "Status No active tasks Change activity state to start receiving tasks. [PERSON_…" at bounding box center [172, 330] width 262 height 579
